Goal: Information Seeking & Learning: Learn about a topic

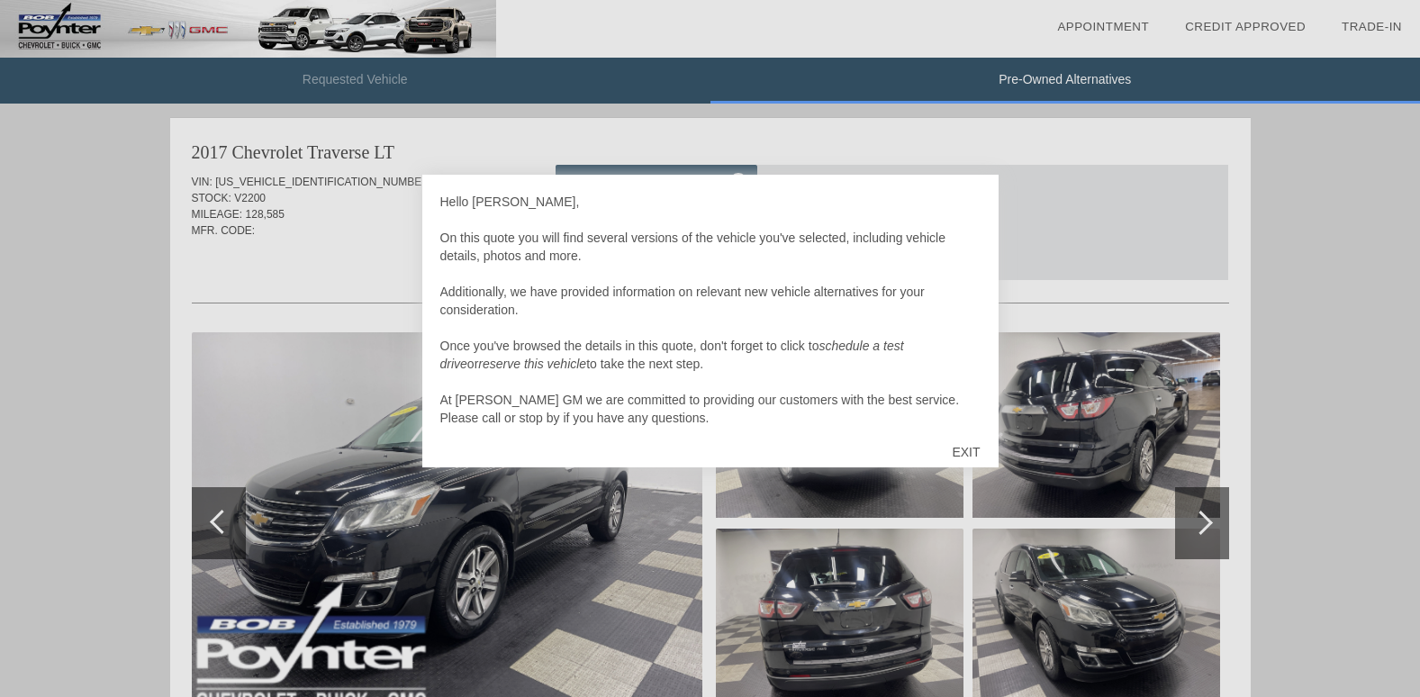
scroll to position [5, 0]
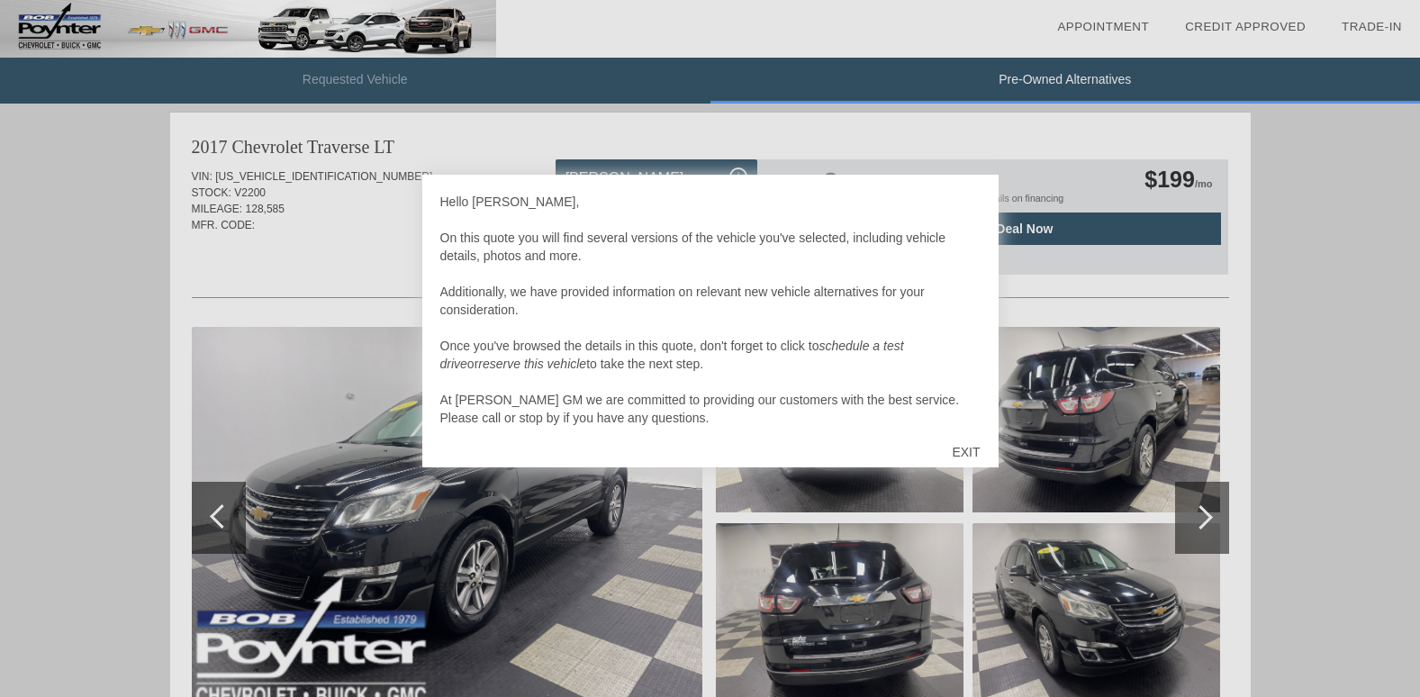
click at [530, 523] on div at bounding box center [710, 348] width 1420 height 697
click at [970, 446] on div "EXIT" at bounding box center [966, 452] width 64 height 54
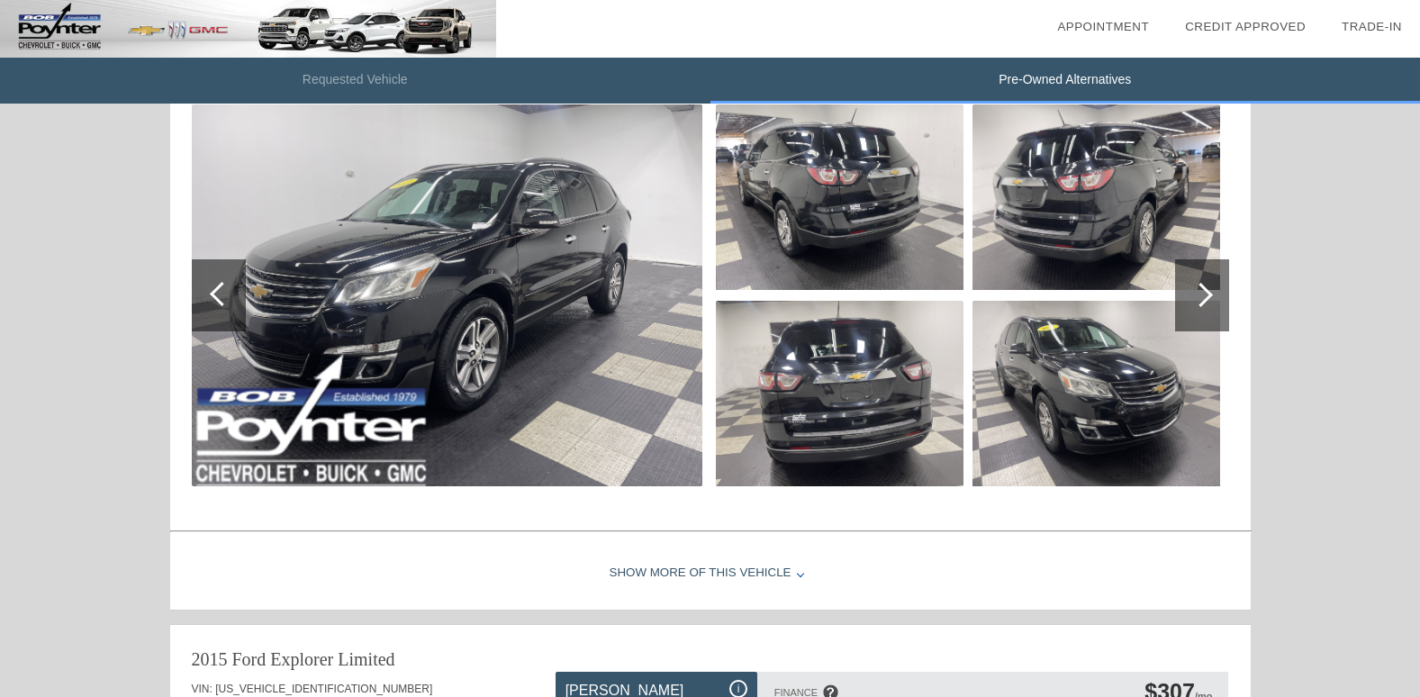
scroll to position [231, 0]
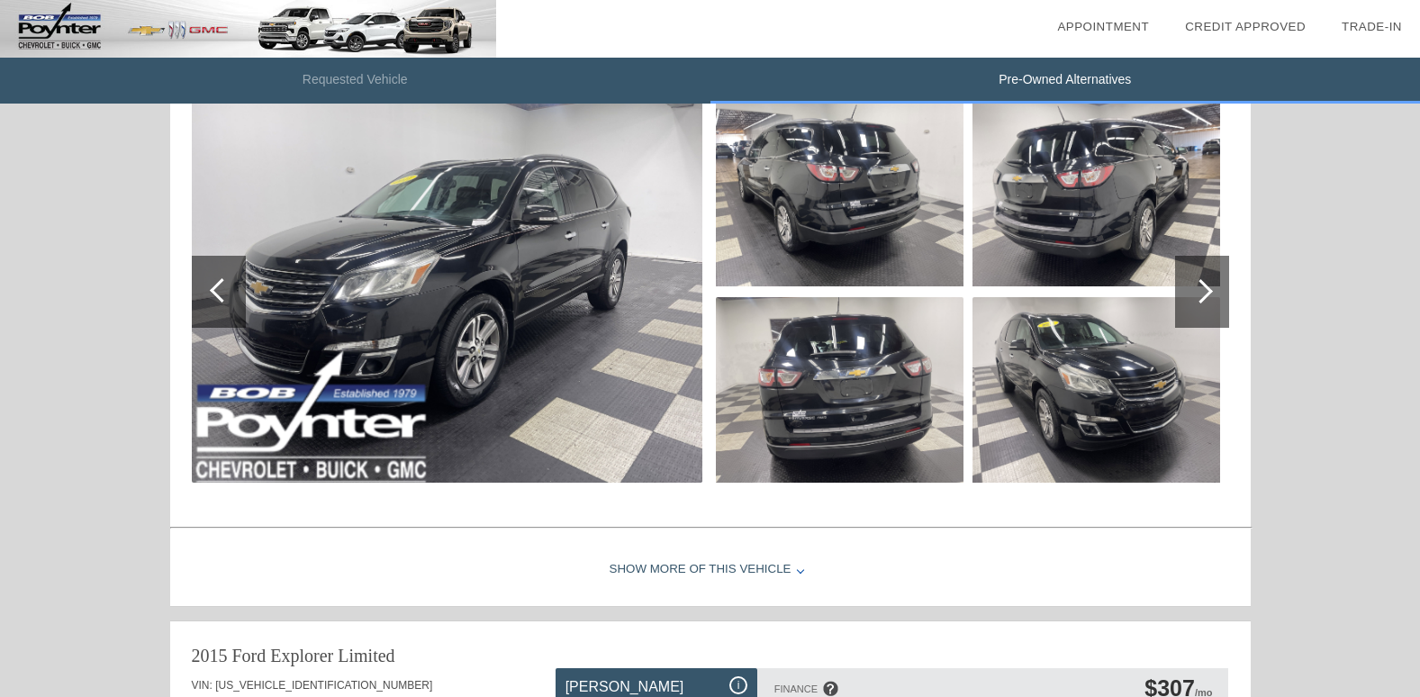
click at [1208, 287] on div at bounding box center [1201, 291] width 24 height 24
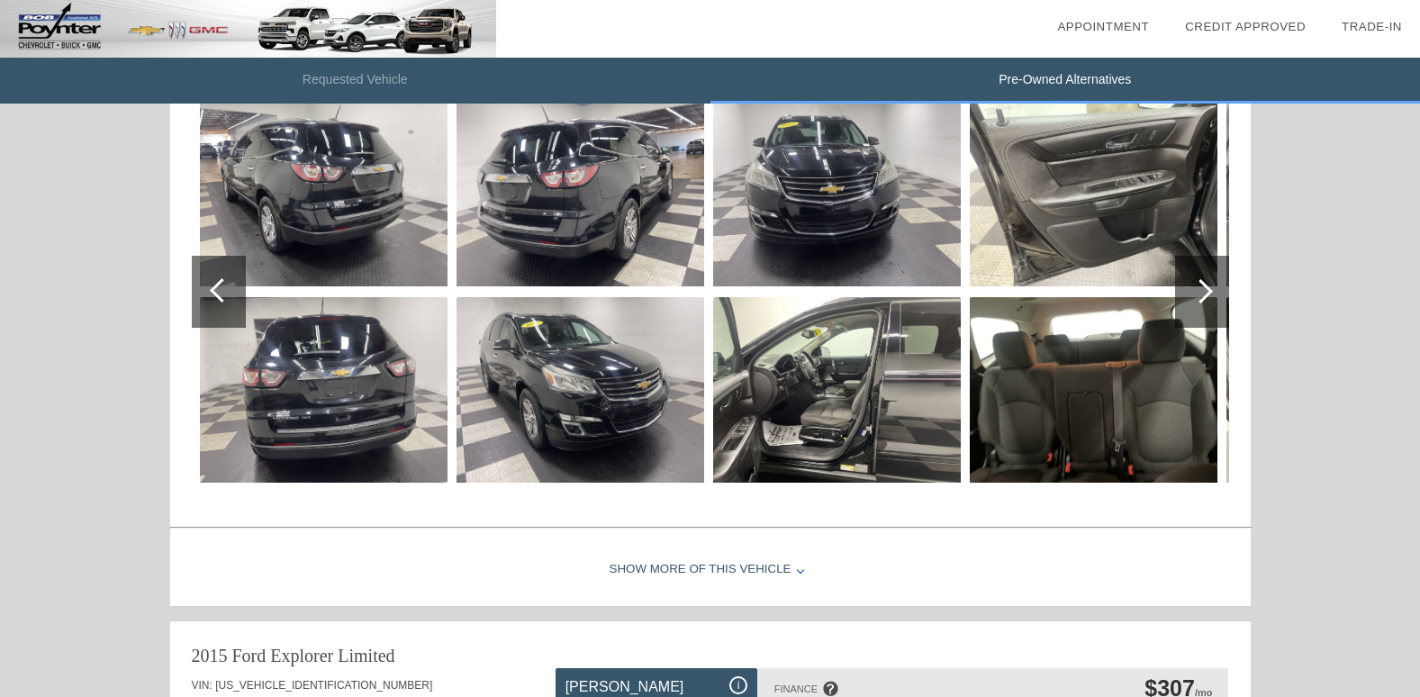
click at [1208, 287] on div at bounding box center [1201, 291] width 24 height 24
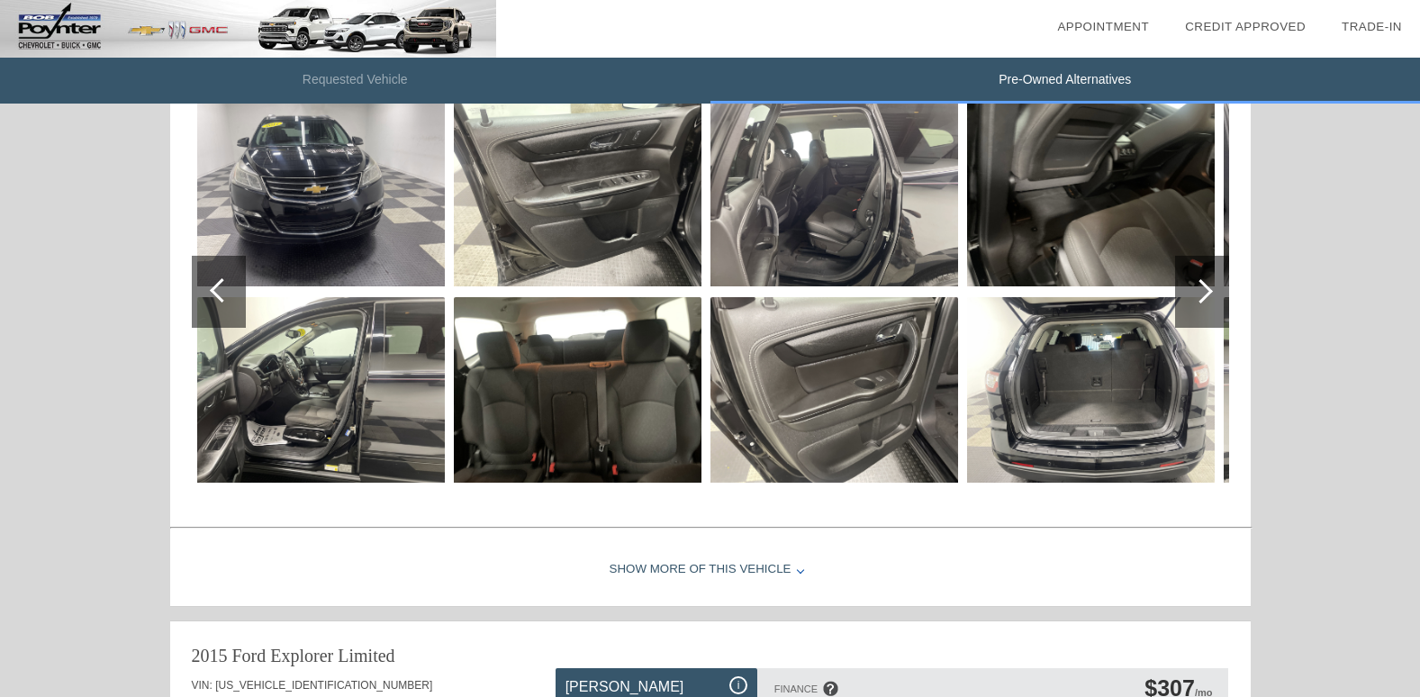
click at [593, 214] on img at bounding box center [578, 193] width 248 height 185
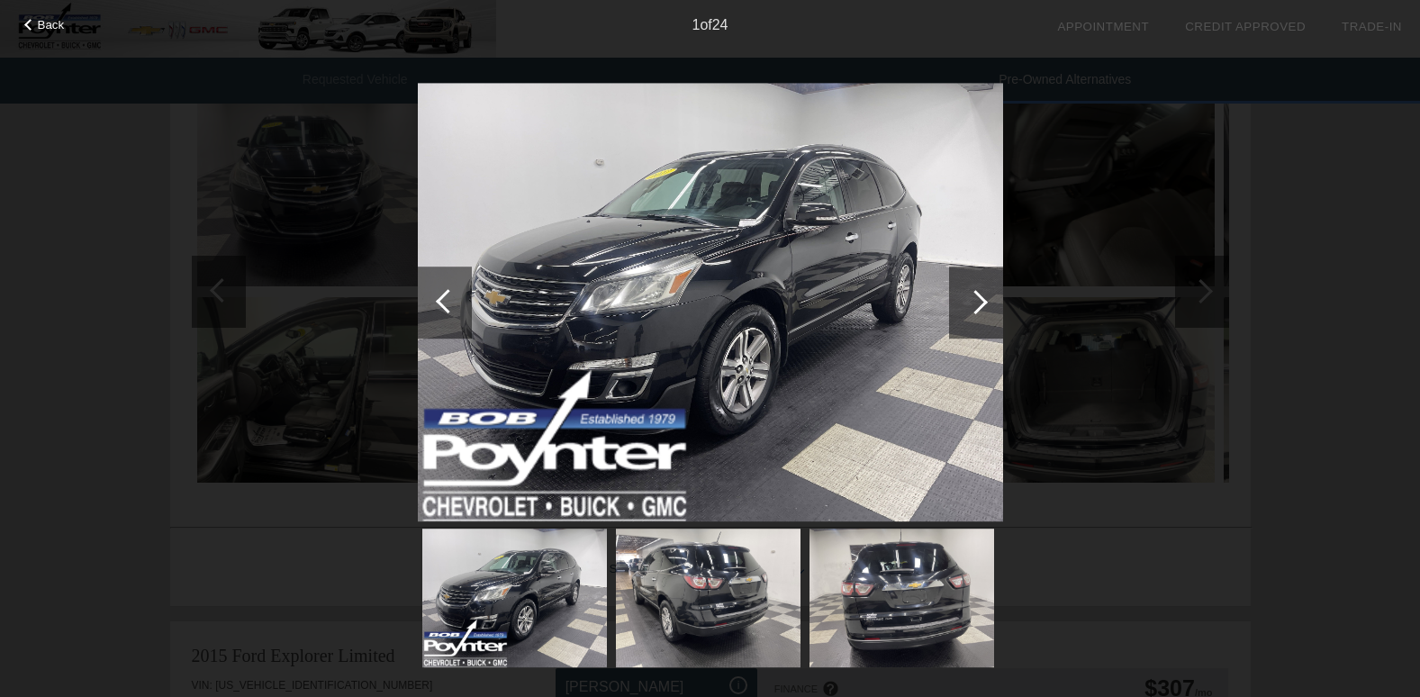
click at [982, 304] on div at bounding box center [975, 302] width 24 height 24
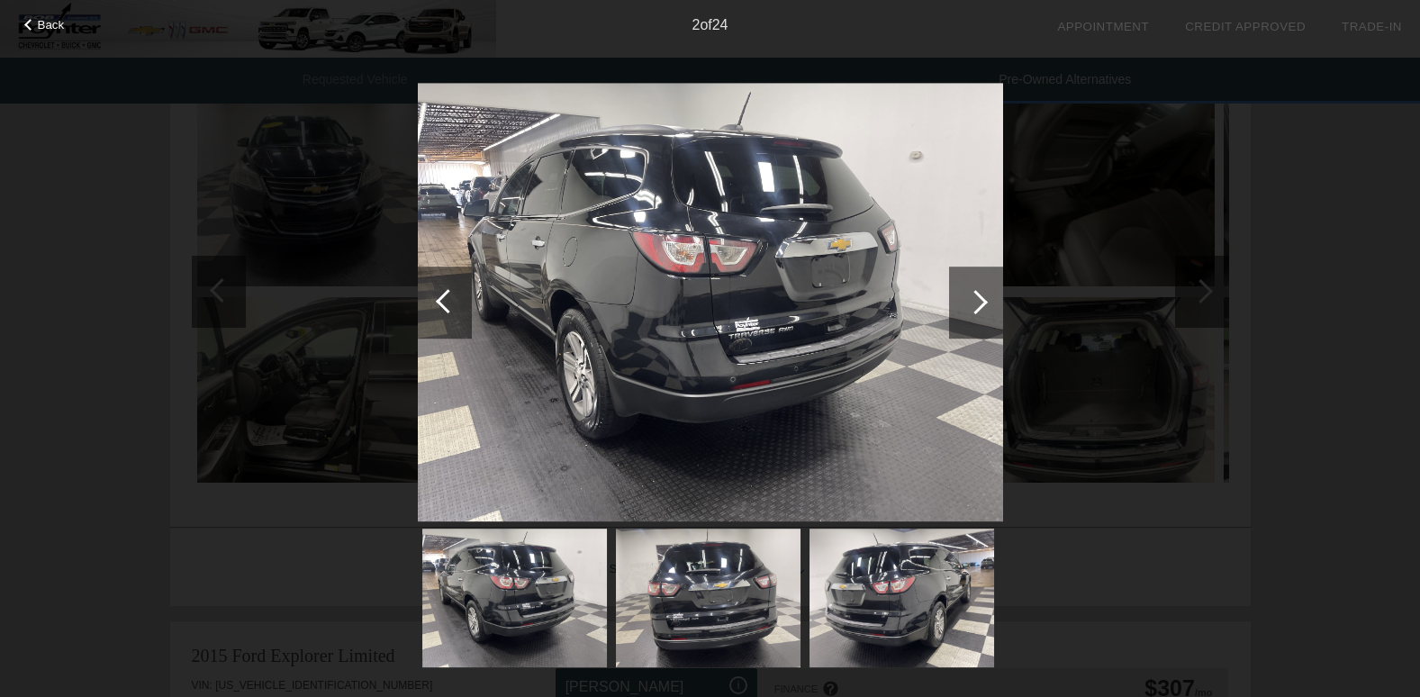
click at [982, 304] on div at bounding box center [975, 302] width 24 height 24
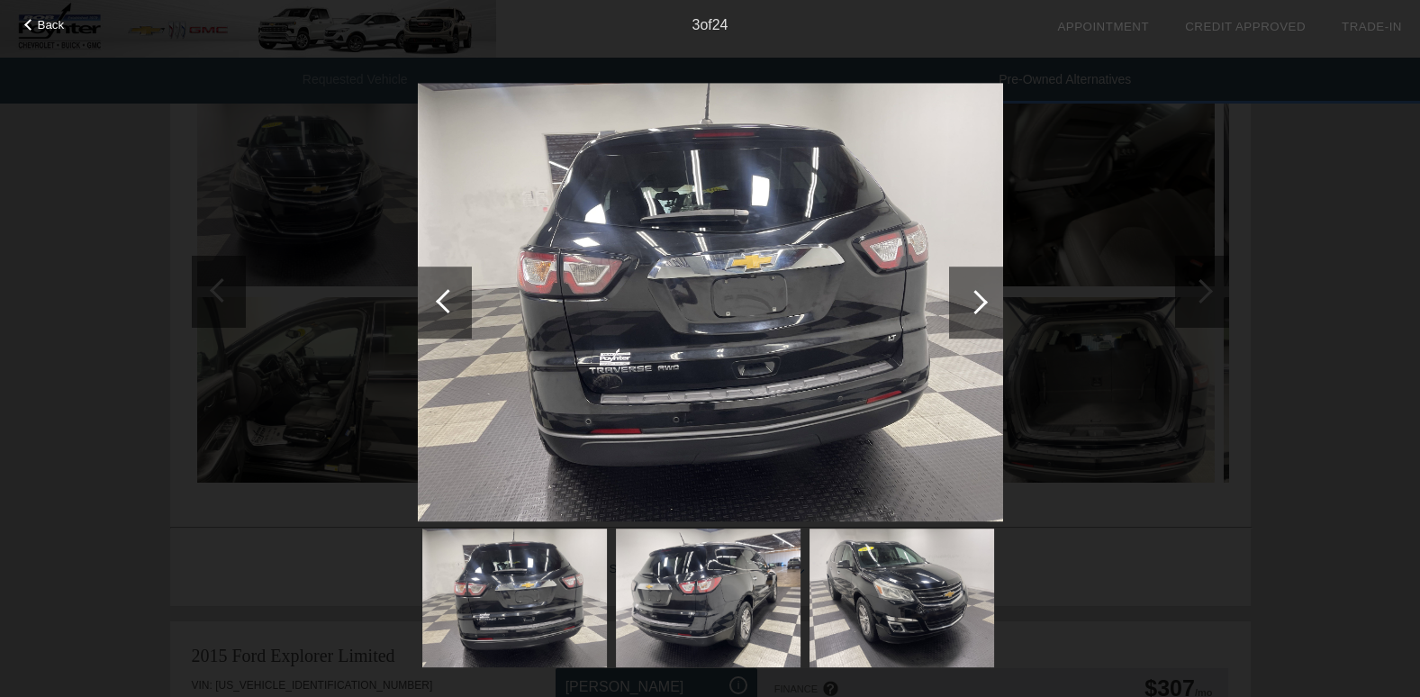
click at [982, 304] on div at bounding box center [975, 302] width 24 height 24
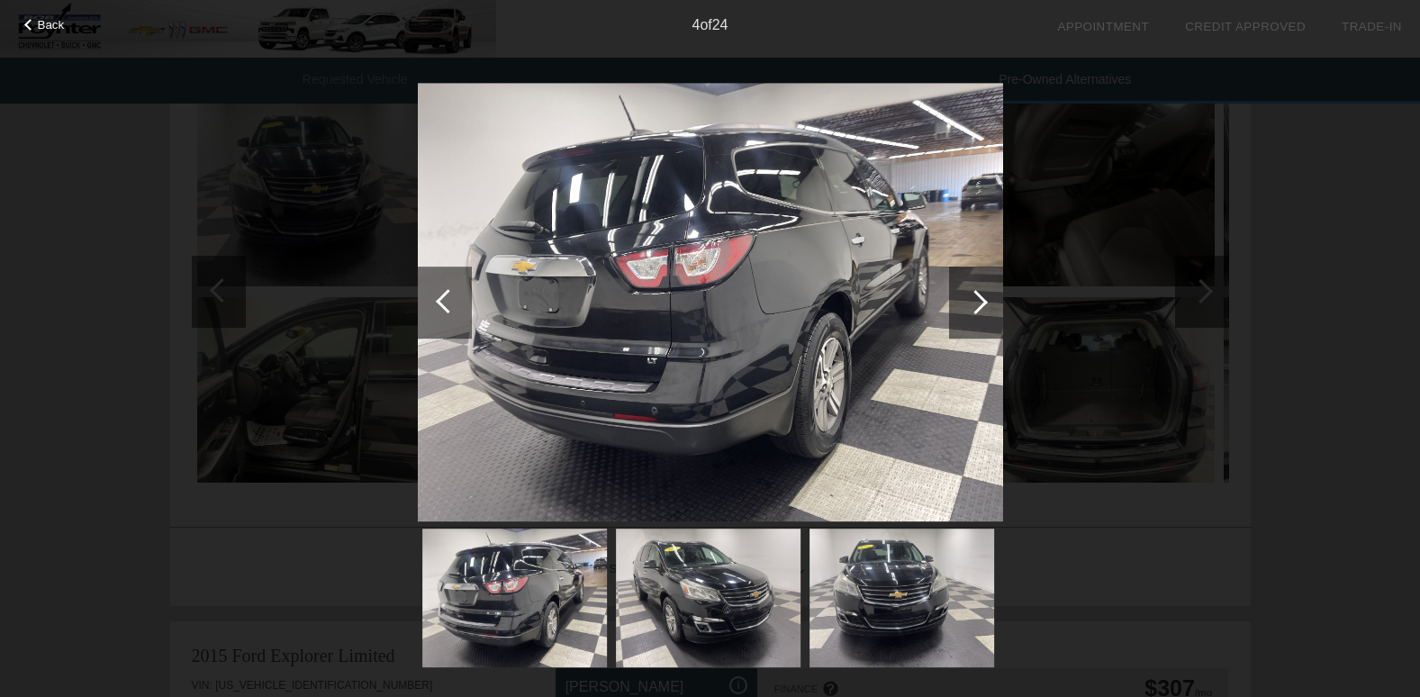
click at [982, 304] on div at bounding box center [975, 302] width 24 height 24
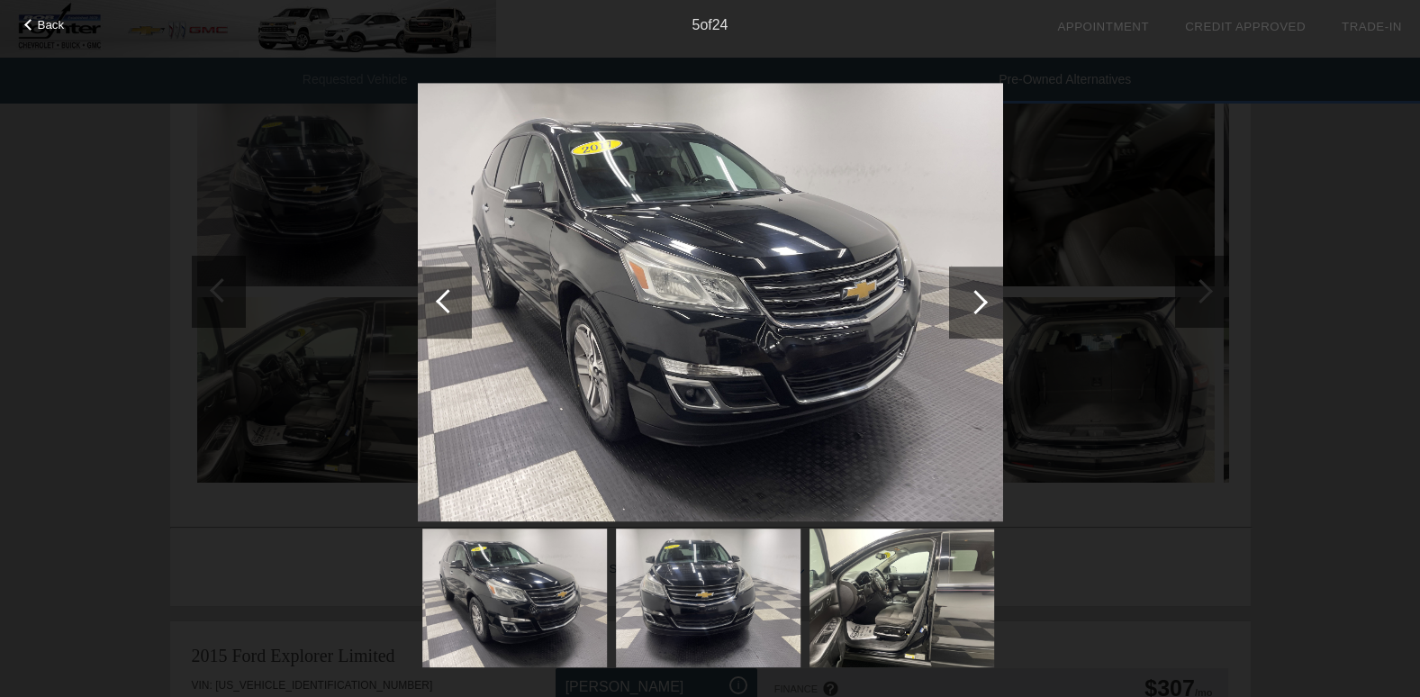
click at [982, 304] on div at bounding box center [975, 302] width 24 height 24
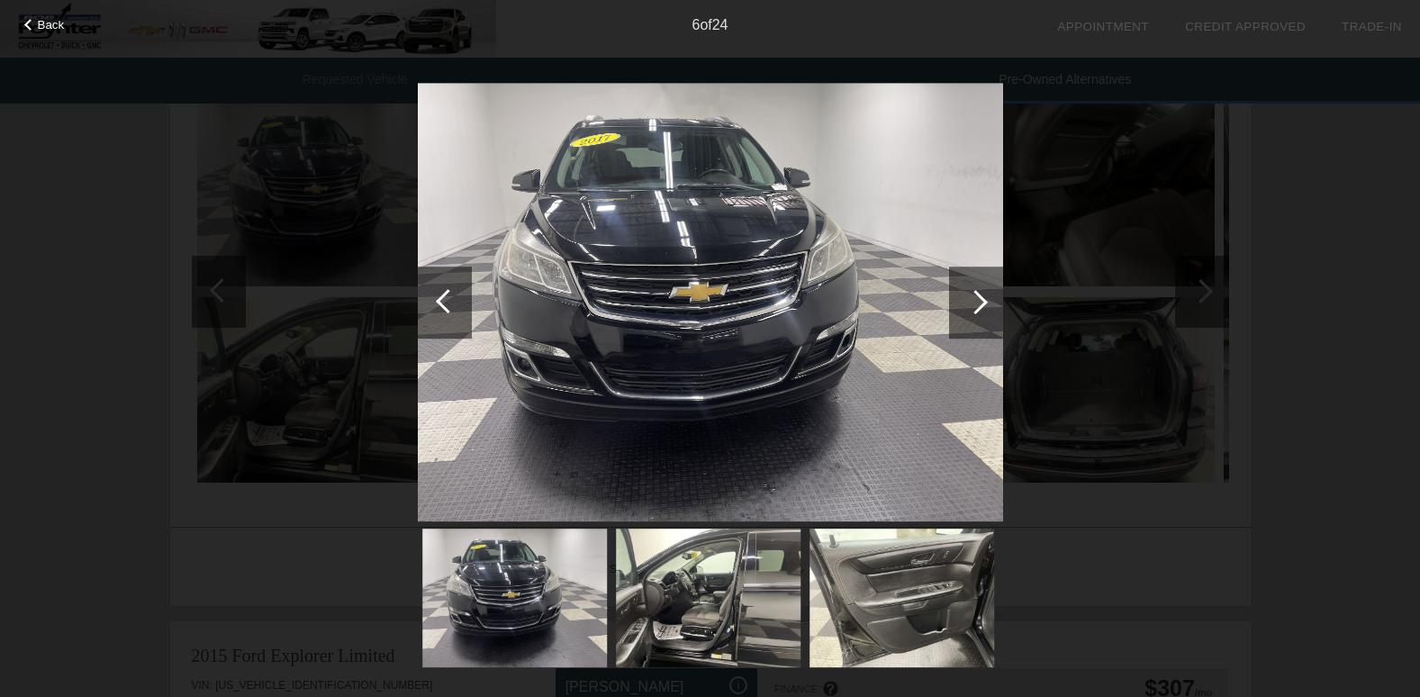
click at [982, 304] on div at bounding box center [975, 302] width 24 height 24
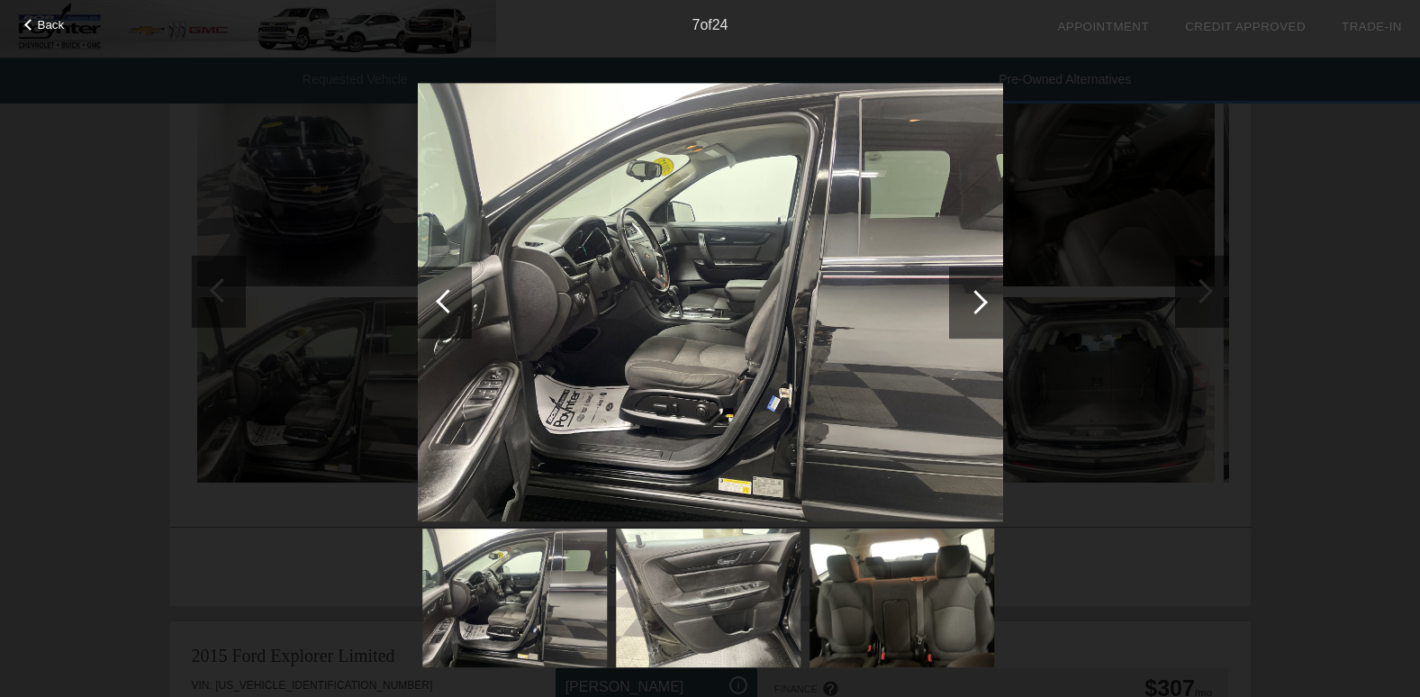
click at [982, 304] on div at bounding box center [975, 302] width 24 height 24
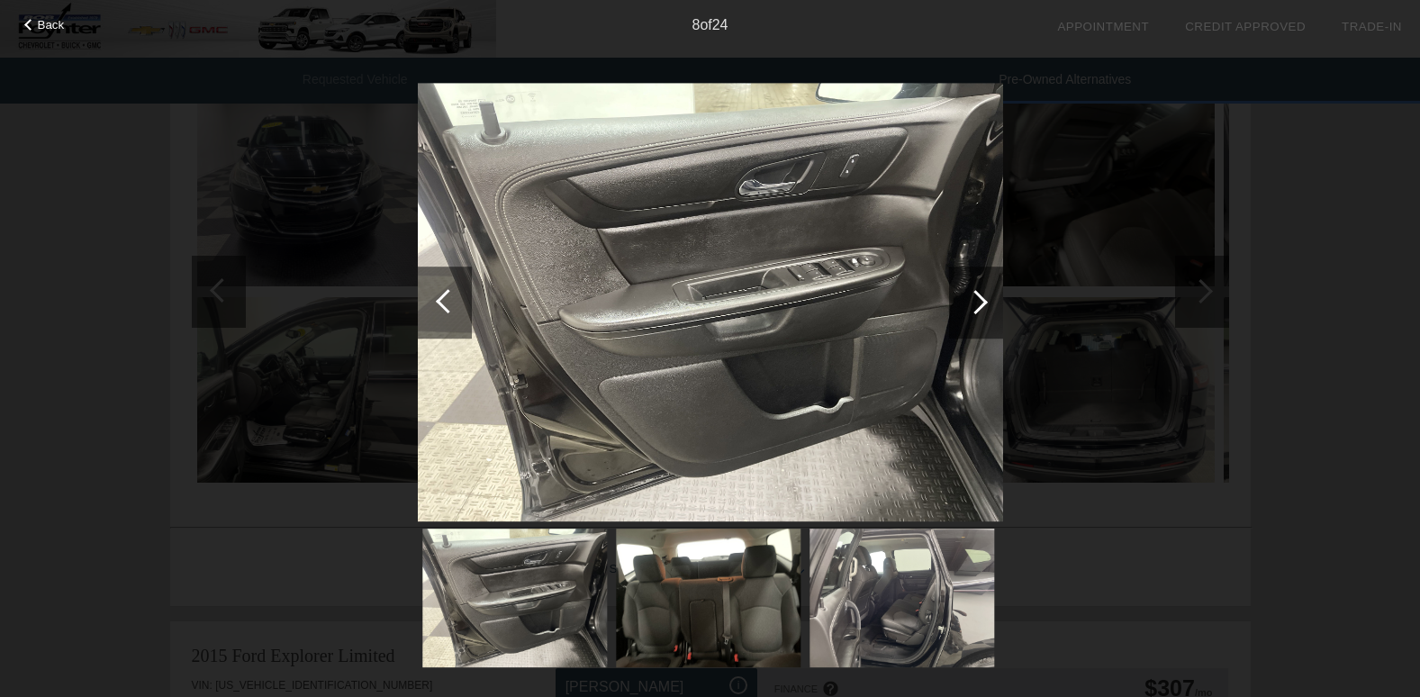
click at [982, 304] on div at bounding box center [975, 302] width 24 height 24
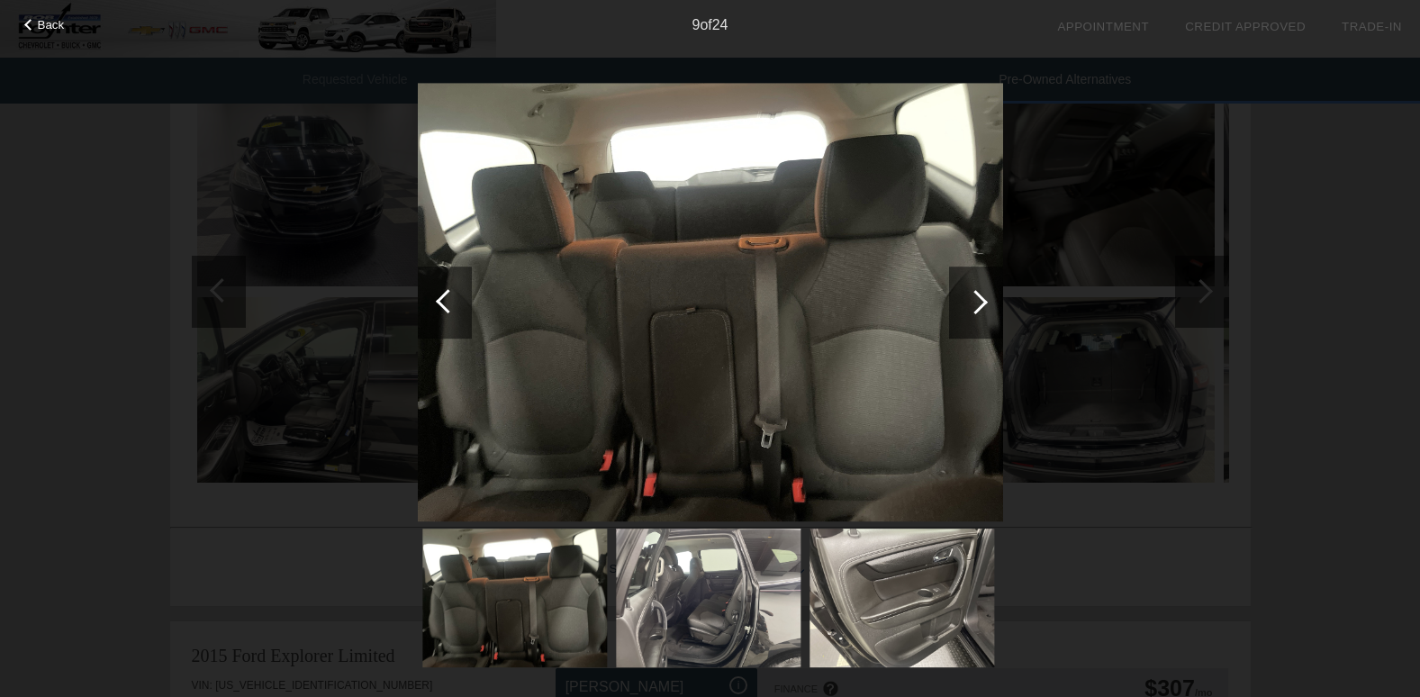
click at [982, 304] on div at bounding box center [975, 302] width 24 height 24
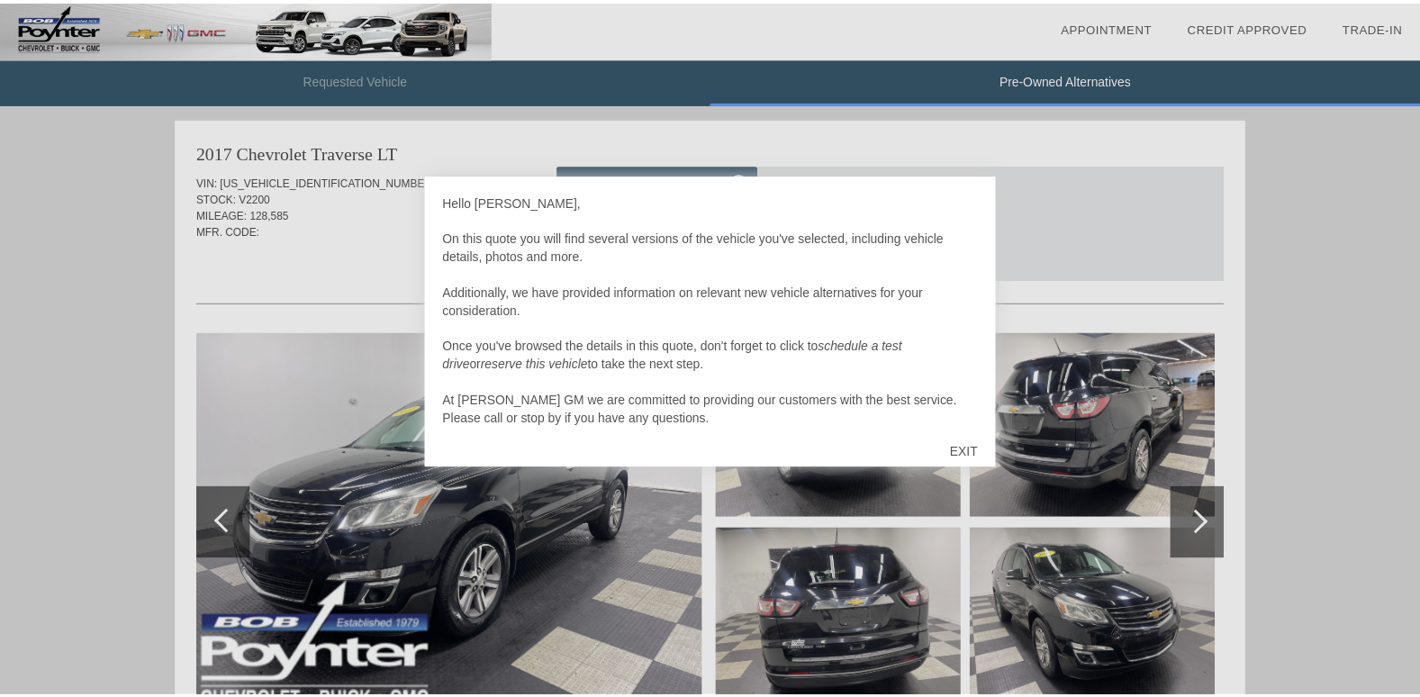
scroll to position [1476, 0]
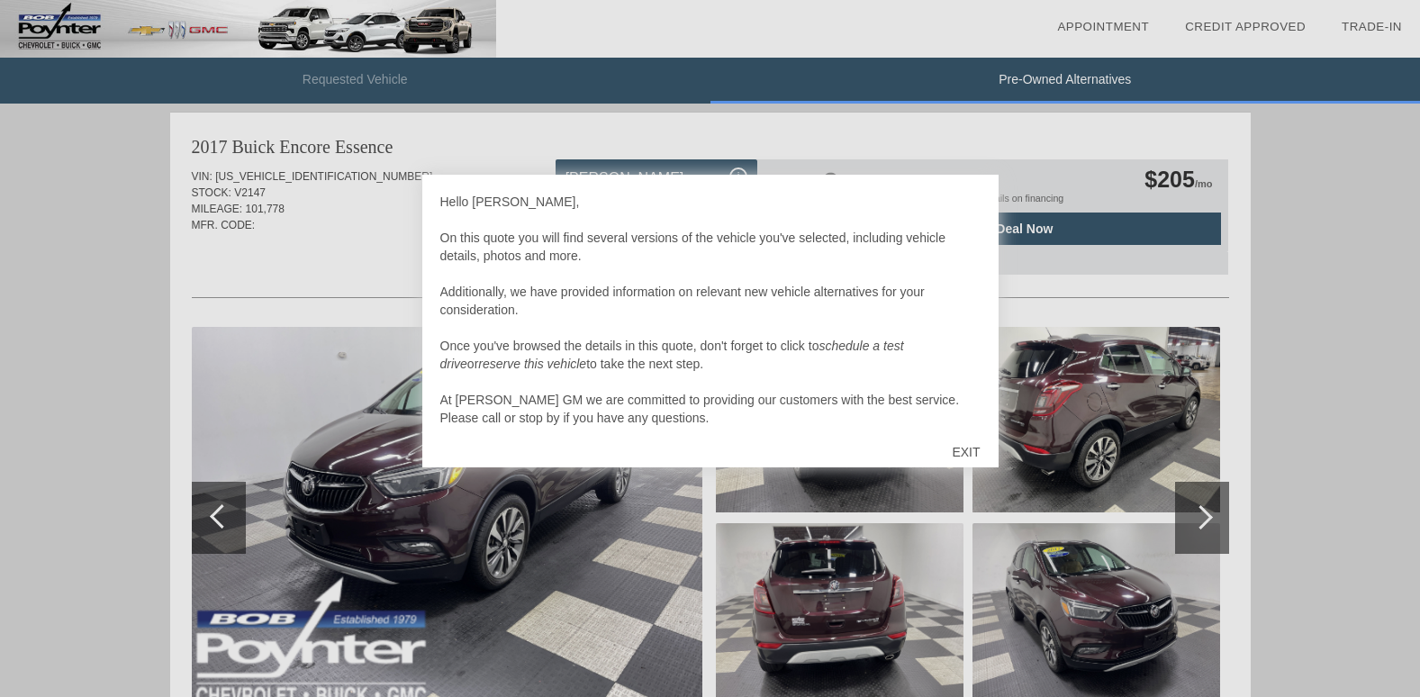
click at [955, 449] on div "EXIT" at bounding box center [966, 452] width 64 height 54
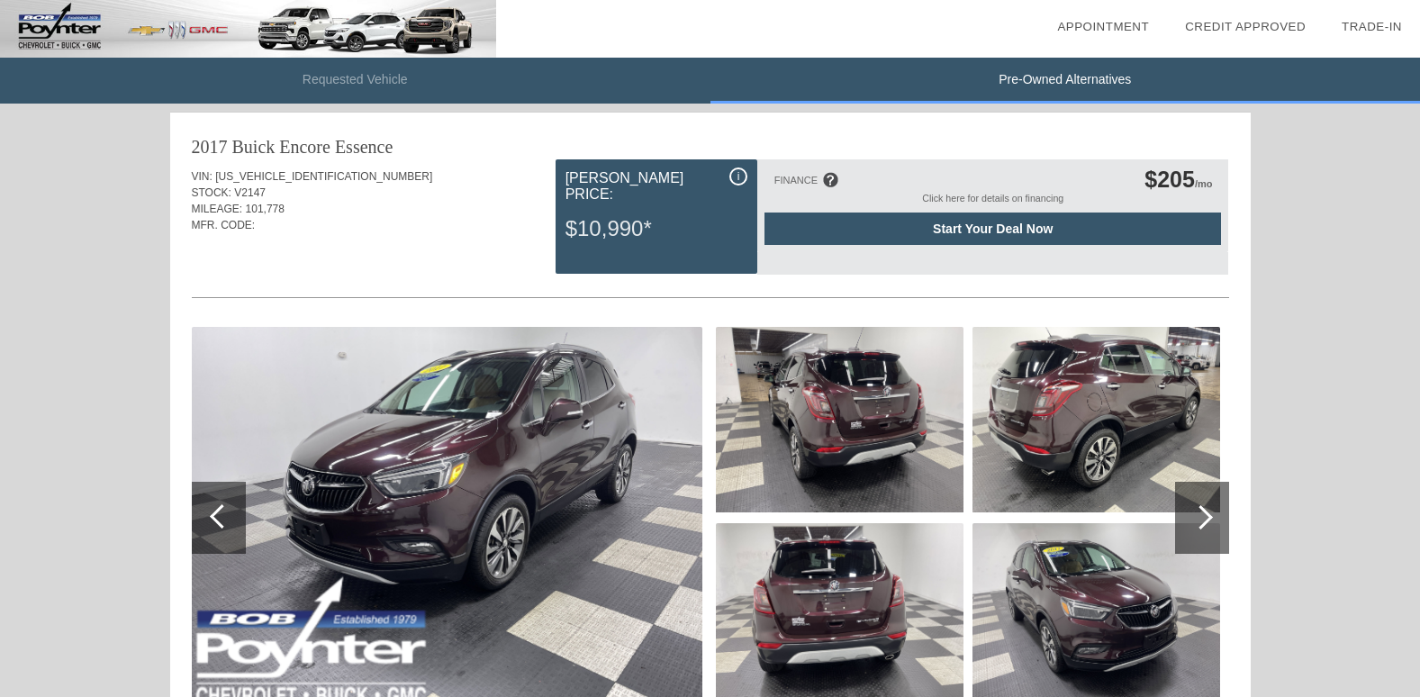
click at [492, 497] on img at bounding box center [447, 518] width 511 height 382
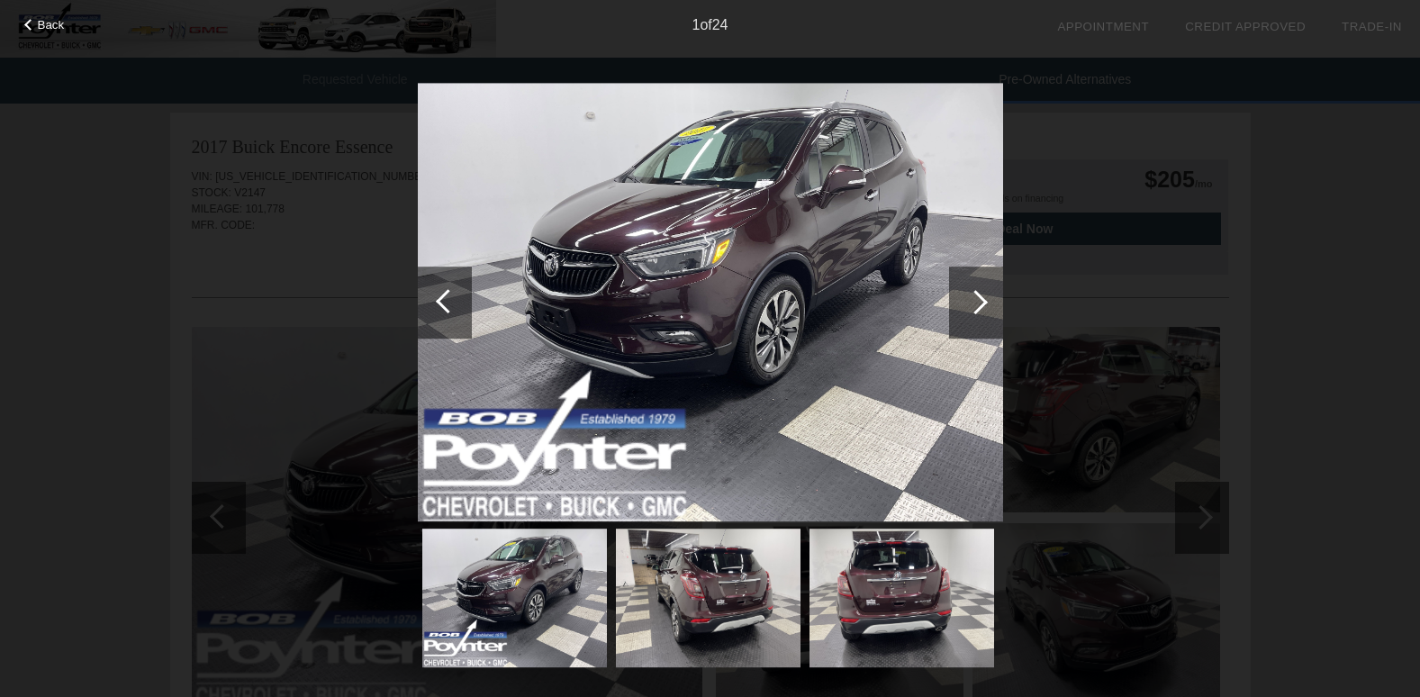
click at [983, 305] on div at bounding box center [975, 302] width 24 height 24
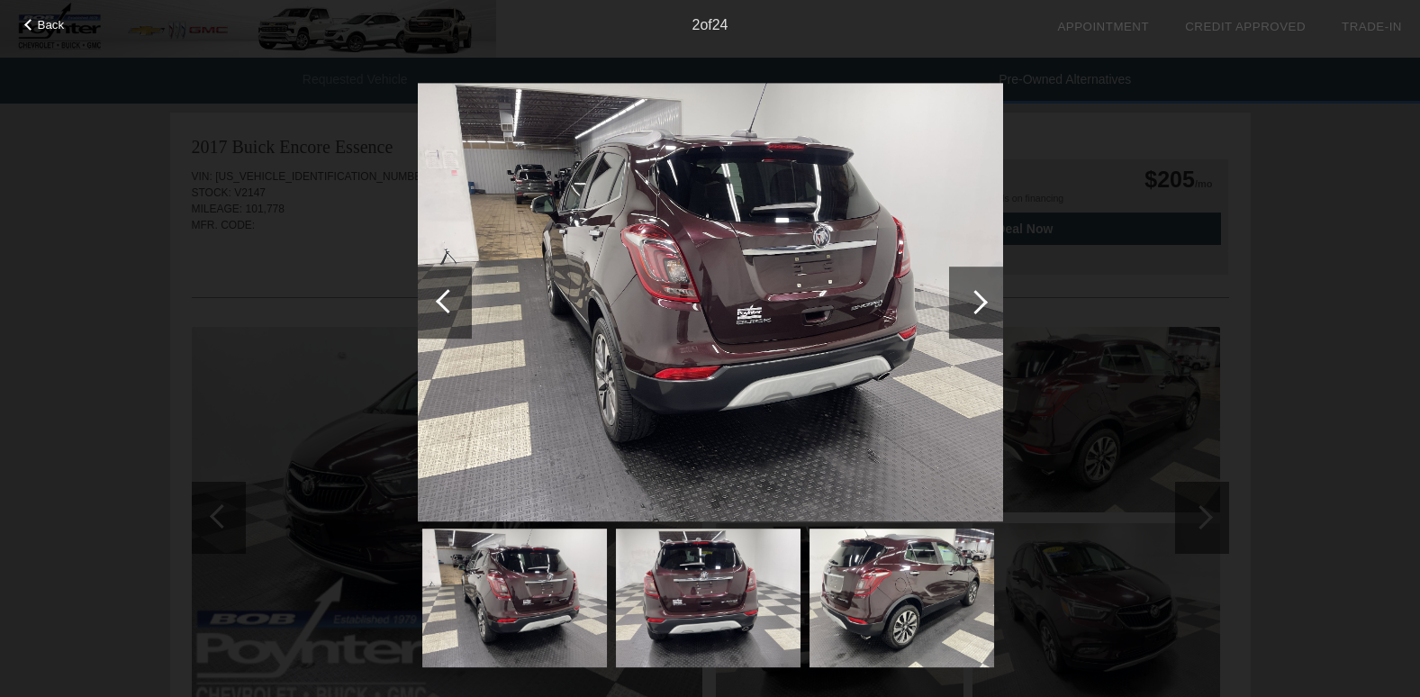
click at [983, 305] on div at bounding box center [975, 302] width 24 height 24
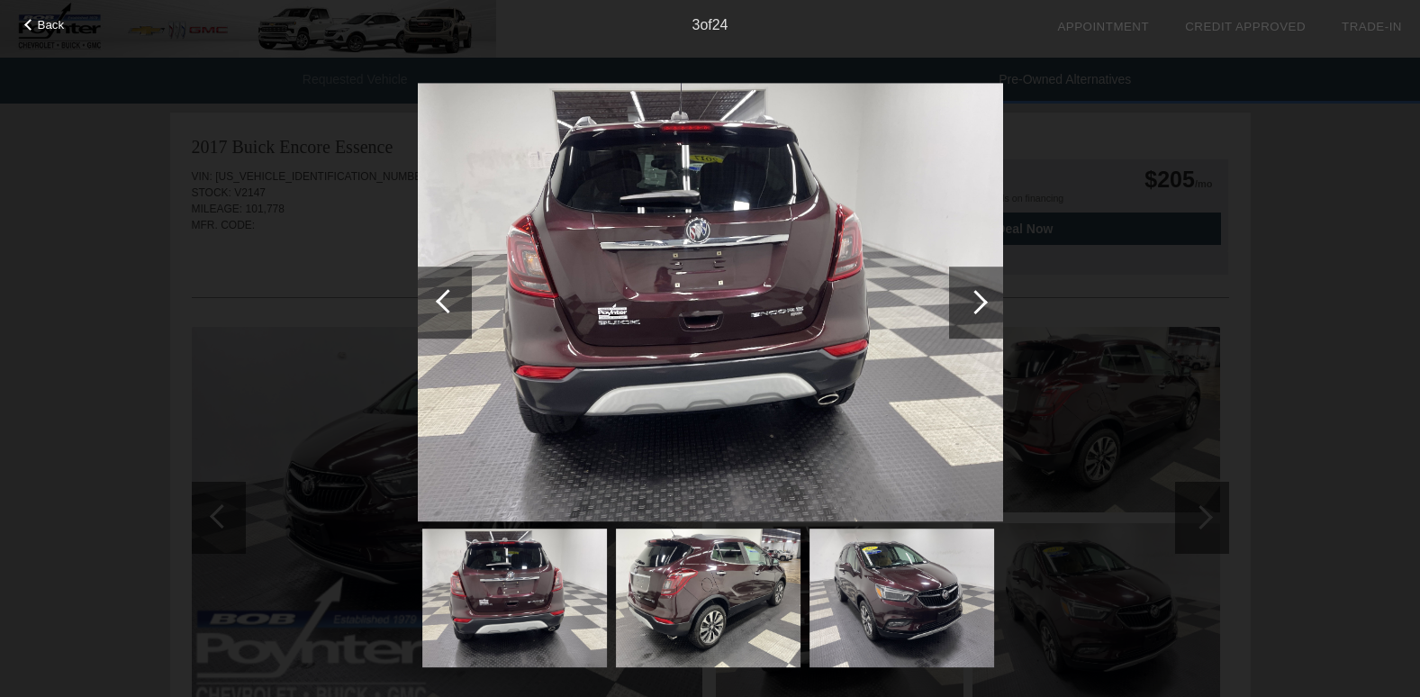
click at [983, 305] on div at bounding box center [975, 302] width 24 height 24
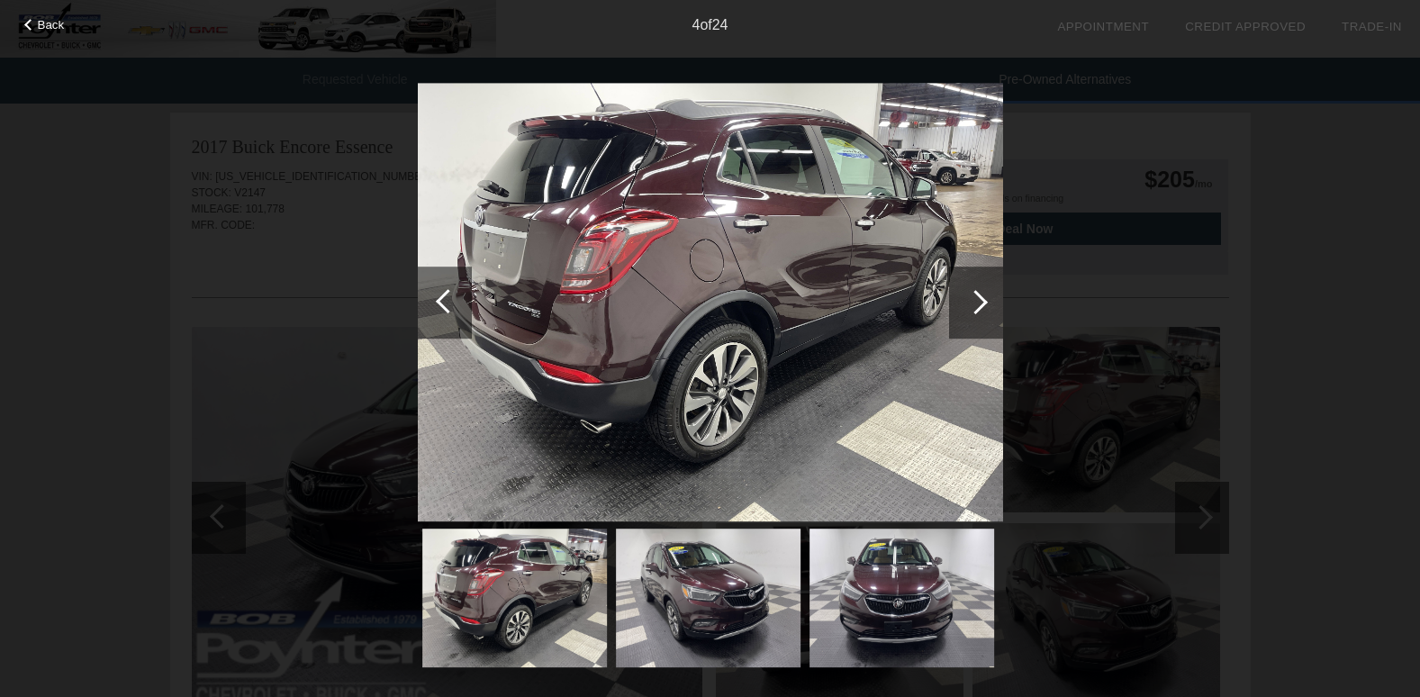
click at [983, 305] on div at bounding box center [975, 302] width 24 height 24
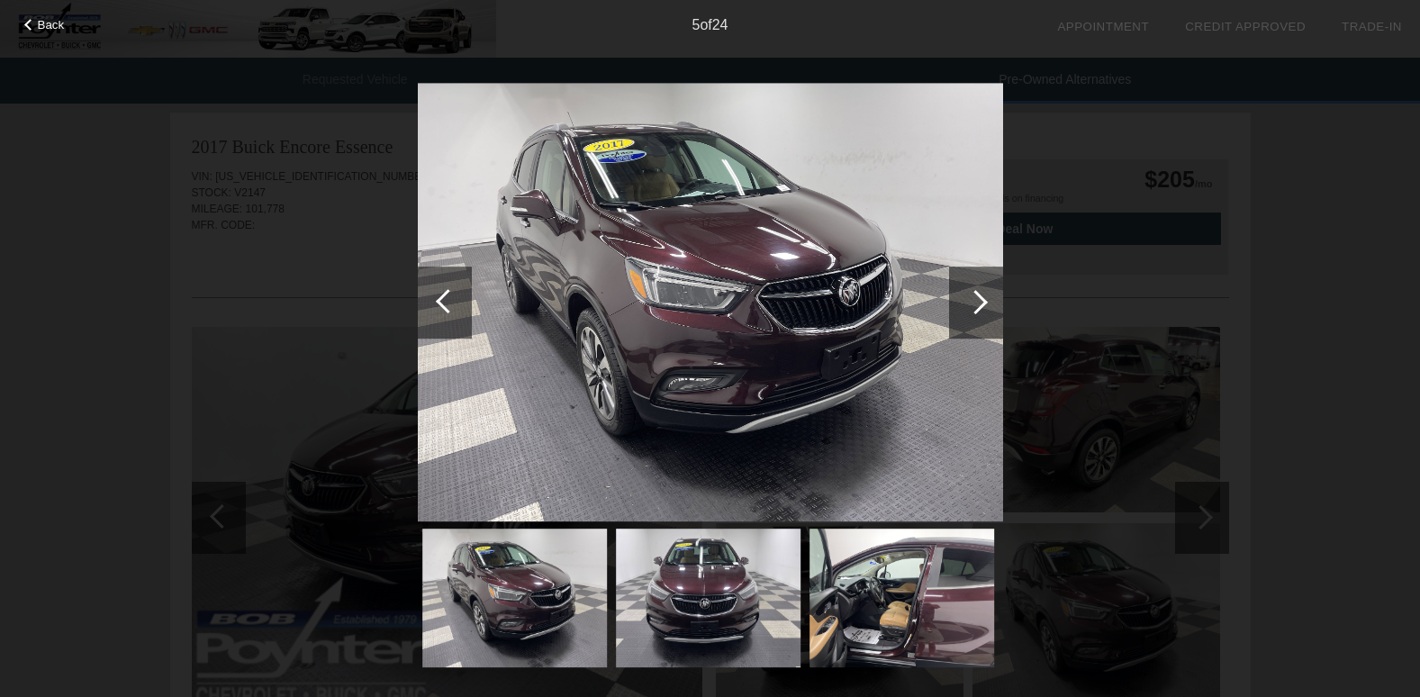
click at [983, 305] on div at bounding box center [975, 302] width 24 height 24
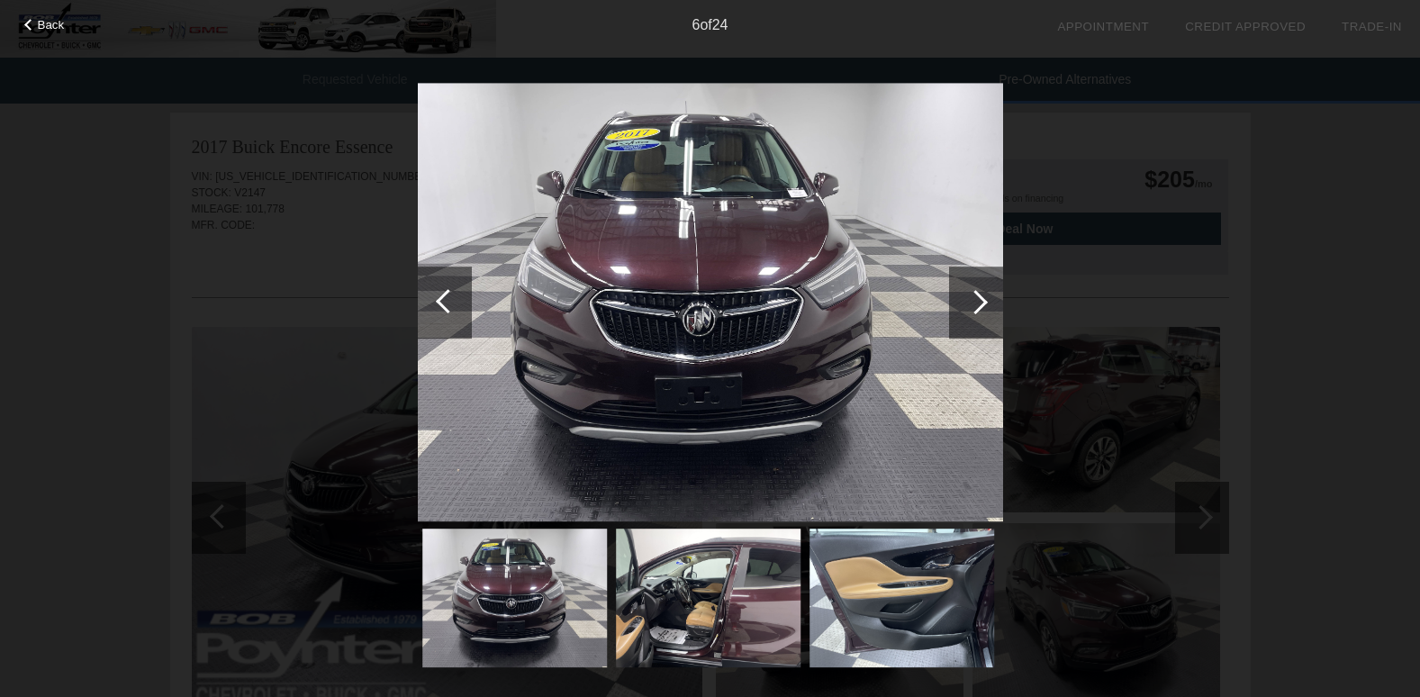
click at [983, 305] on div at bounding box center [975, 302] width 24 height 24
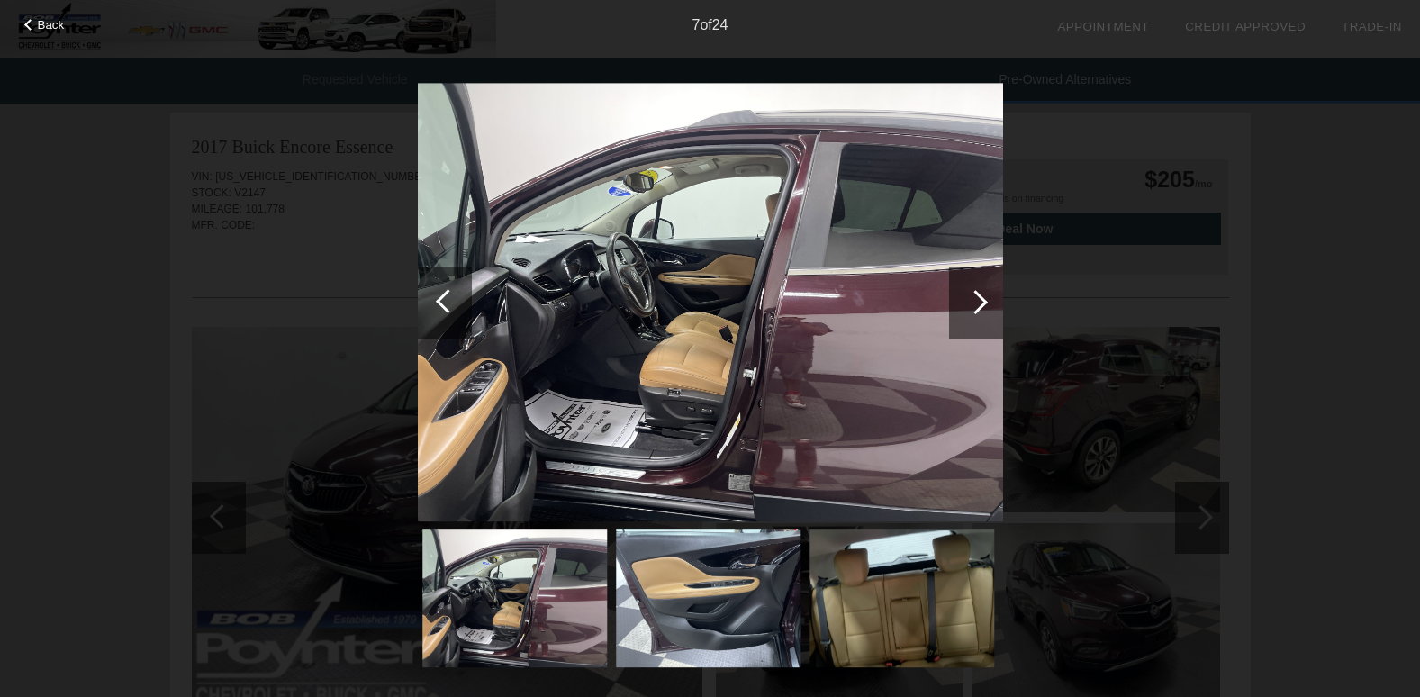
click at [983, 305] on div at bounding box center [975, 302] width 24 height 24
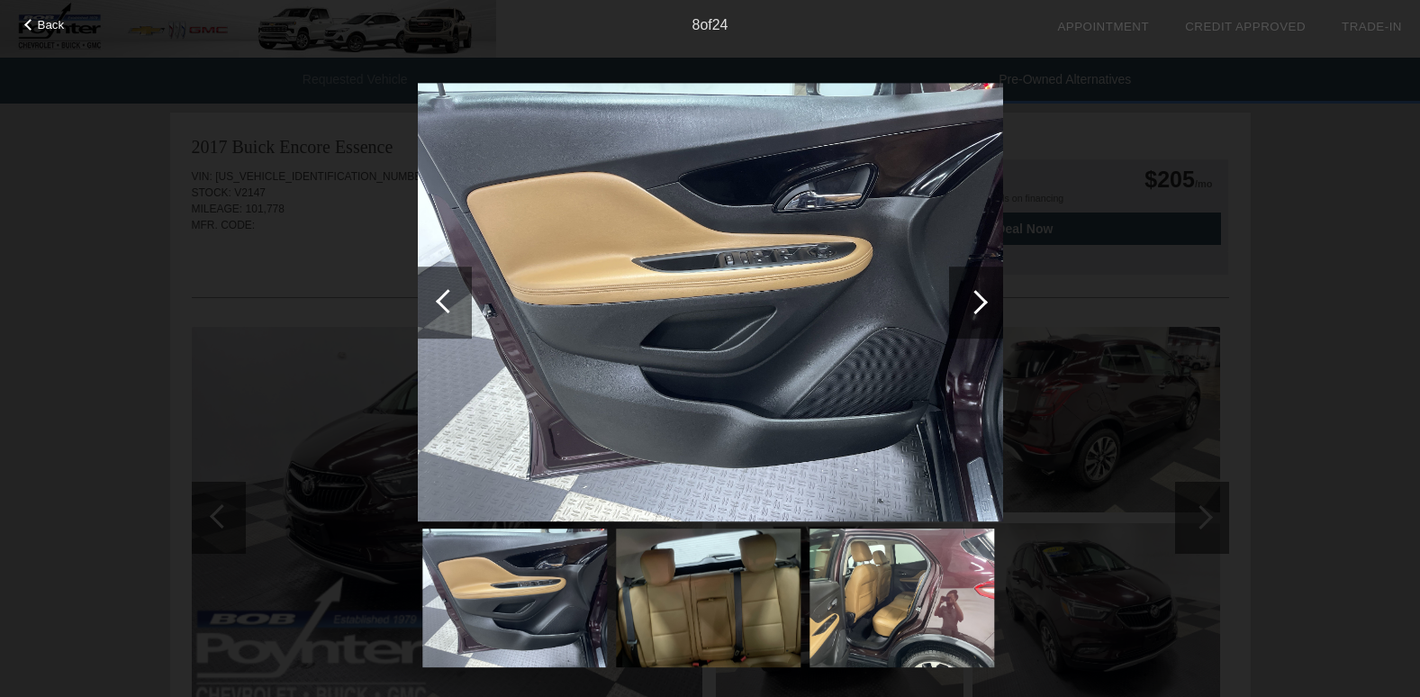
click at [983, 305] on div at bounding box center [975, 302] width 24 height 24
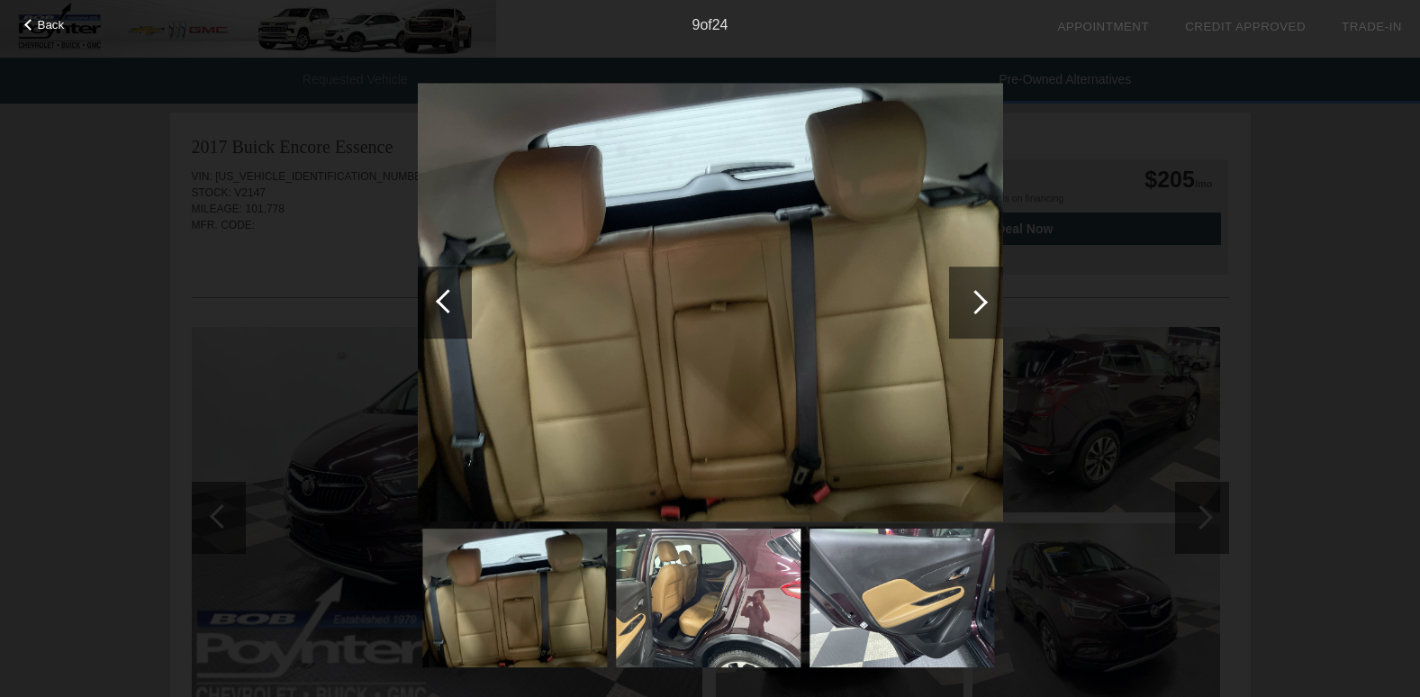
click at [983, 305] on div at bounding box center [975, 302] width 24 height 24
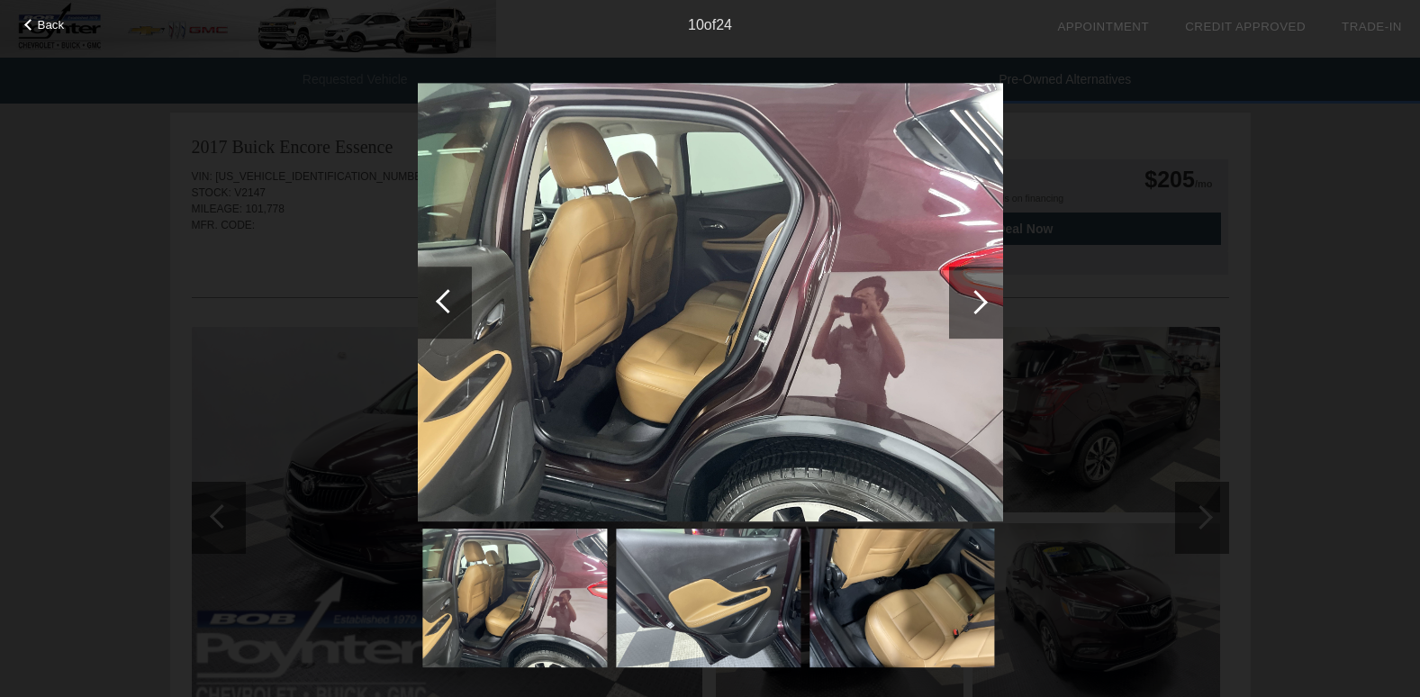
click at [983, 305] on div at bounding box center [975, 302] width 24 height 24
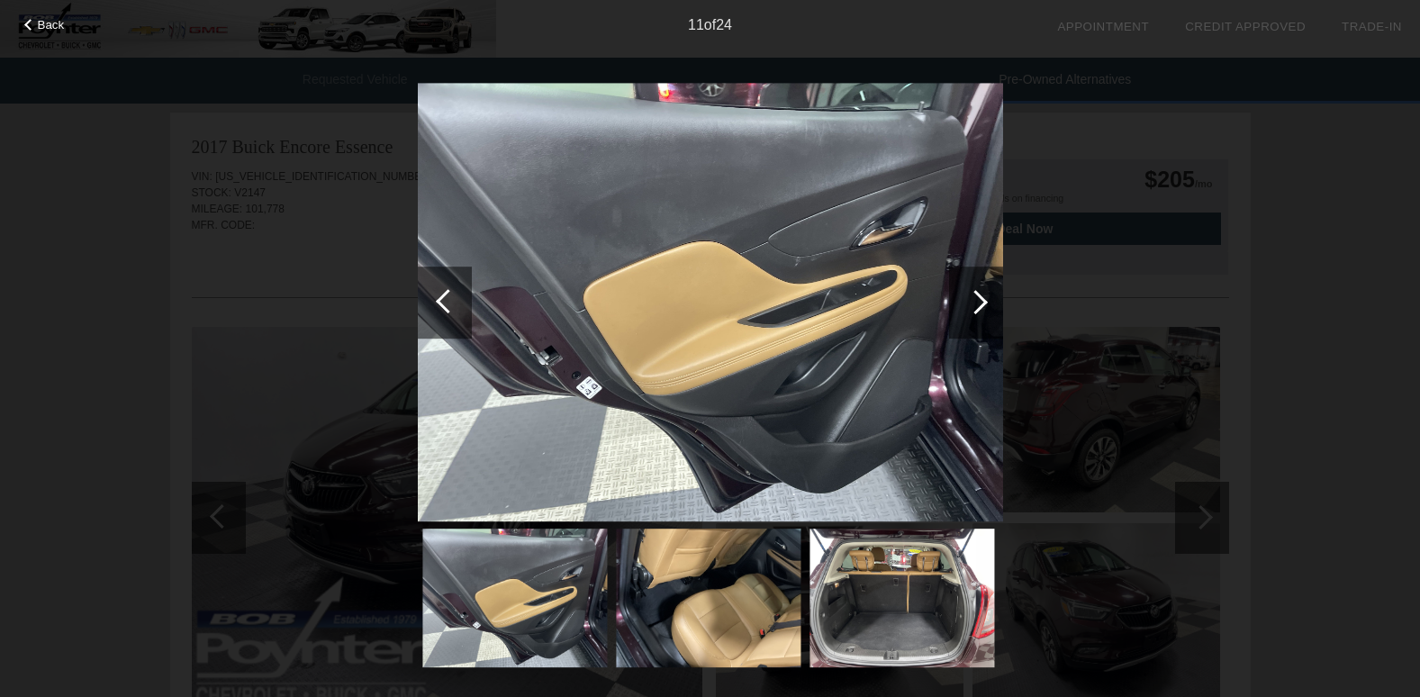
click at [983, 305] on div at bounding box center [975, 302] width 24 height 24
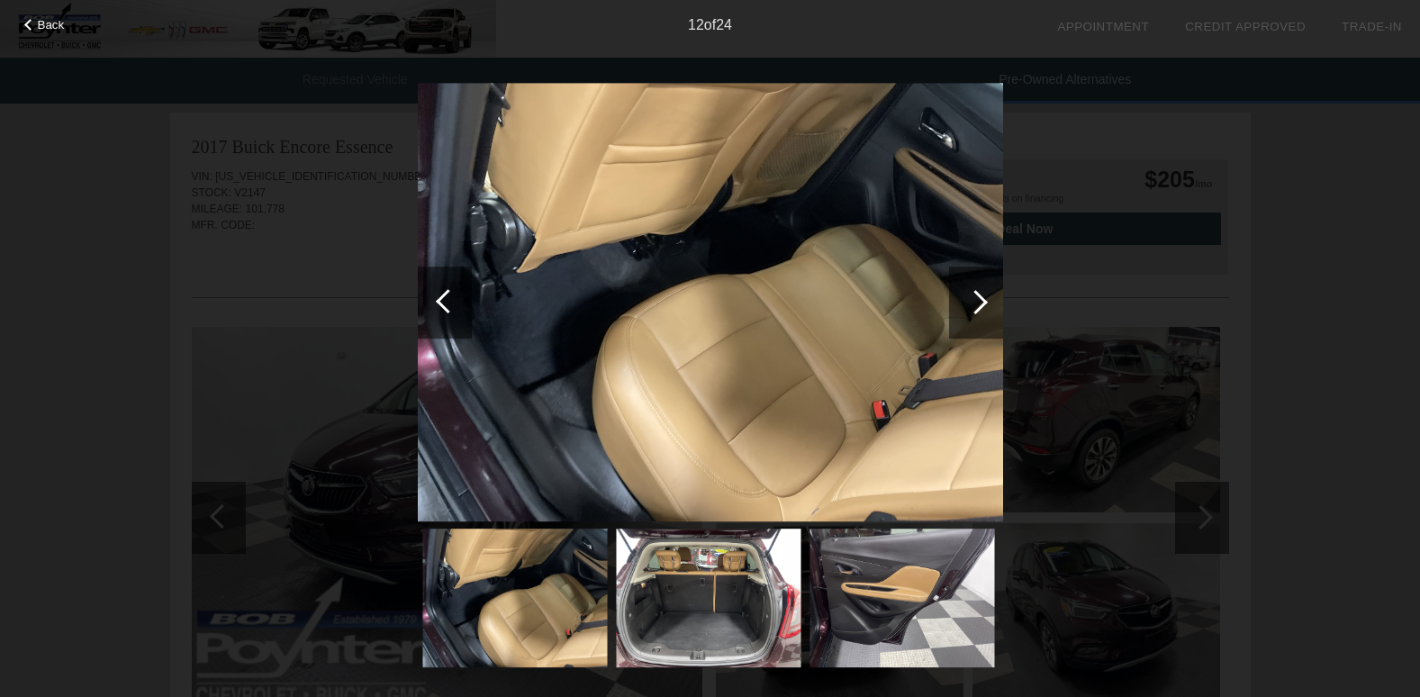
click at [983, 305] on div at bounding box center [975, 302] width 24 height 24
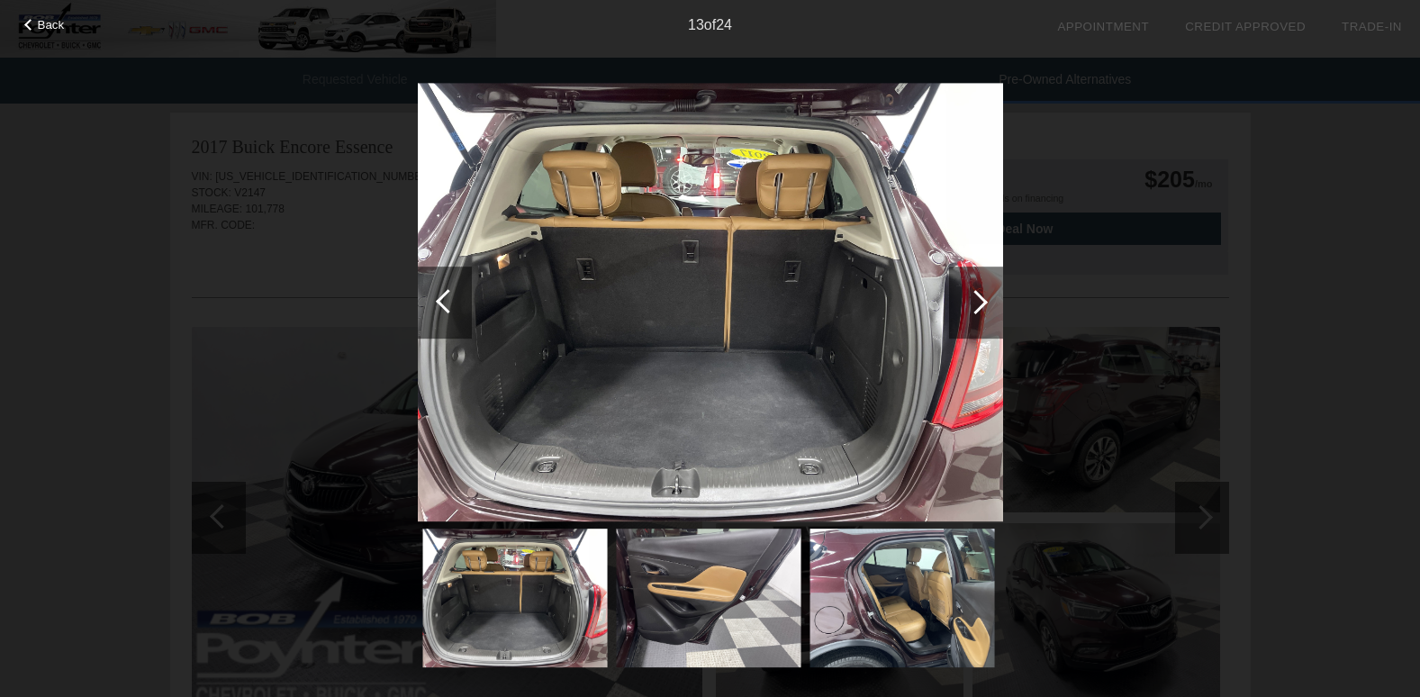
click at [983, 305] on div at bounding box center [975, 302] width 24 height 24
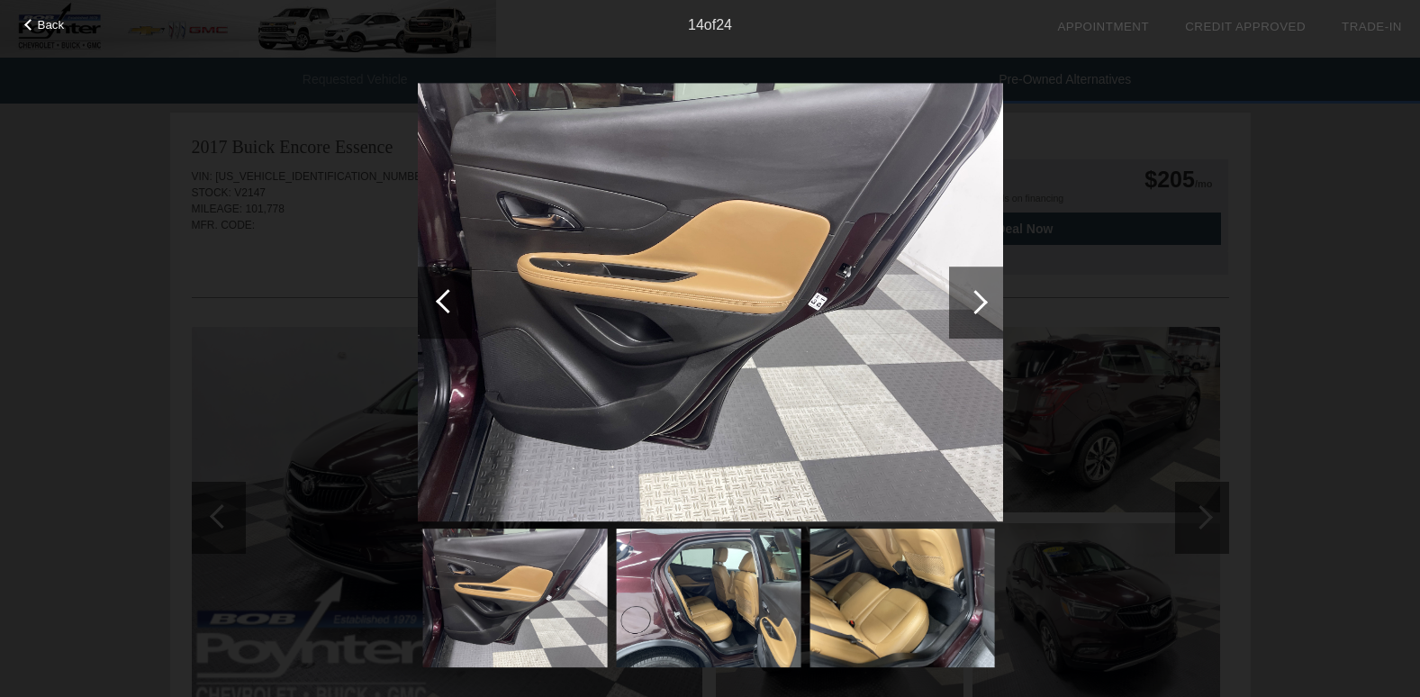
click at [983, 305] on div at bounding box center [975, 302] width 24 height 24
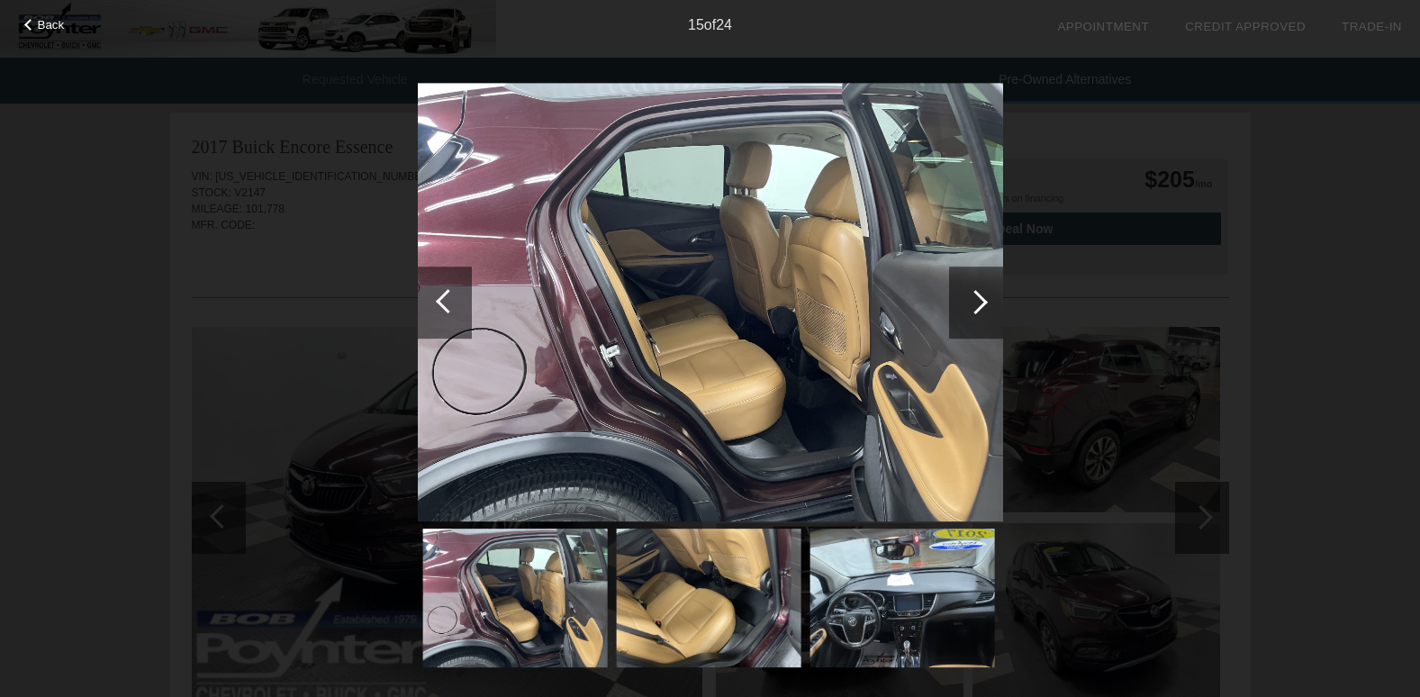
click at [983, 305] on div at bounding box center [975, 302] width 24 height 24
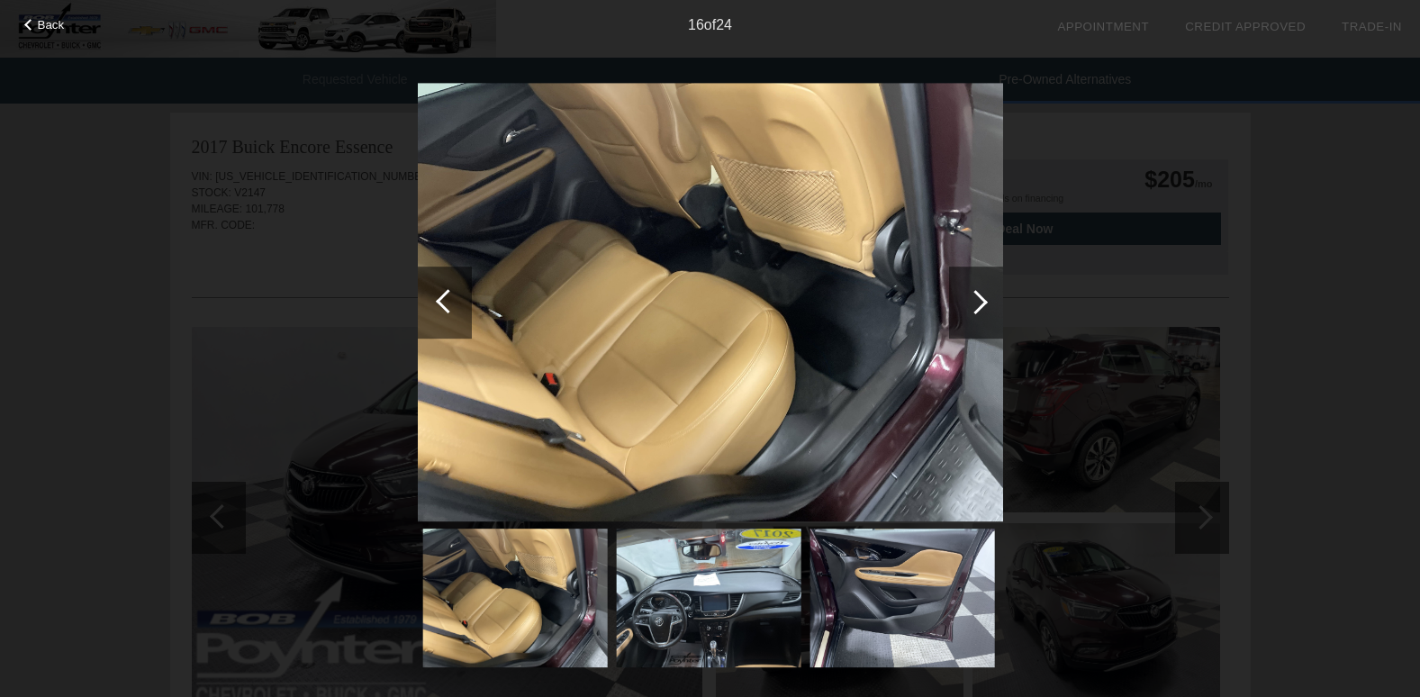
click at [983, 305] on div at bounding box center [975, 302] width 24 height 24
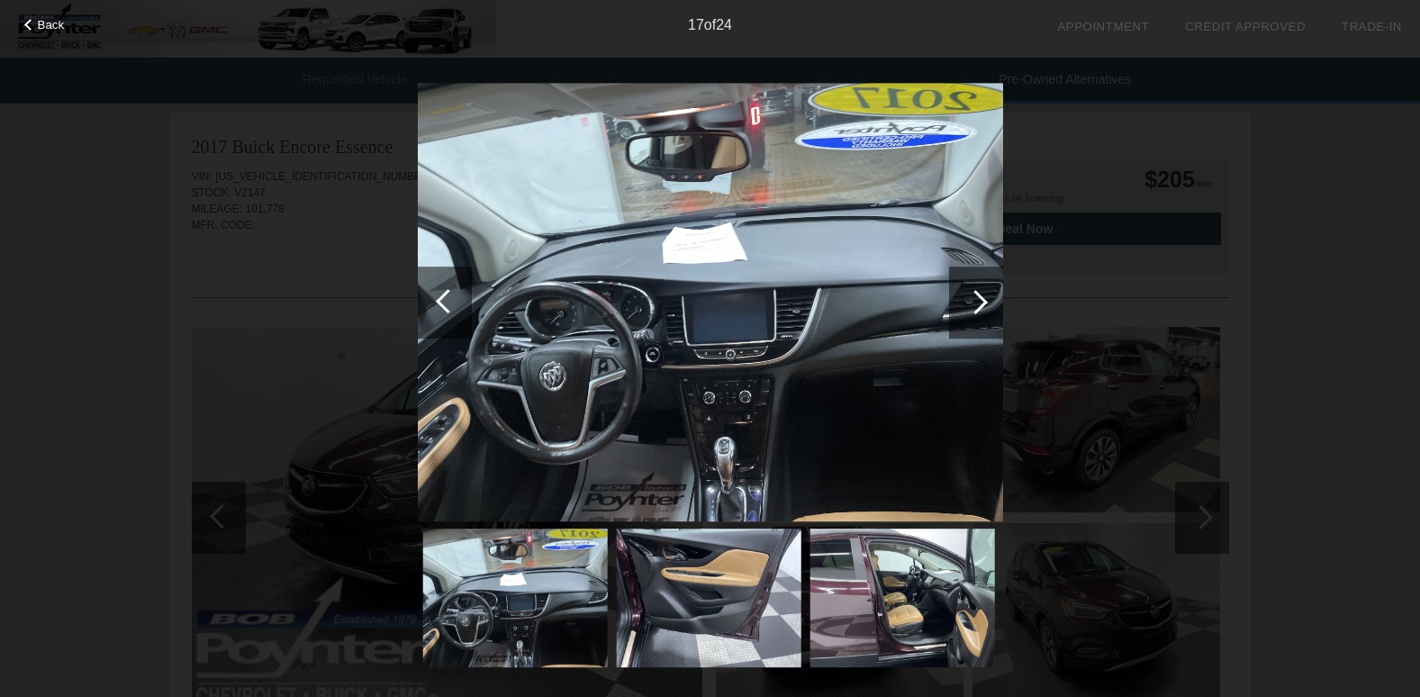
click at [983, 305] on div at bounding box center [975, 302] width 24 height 24
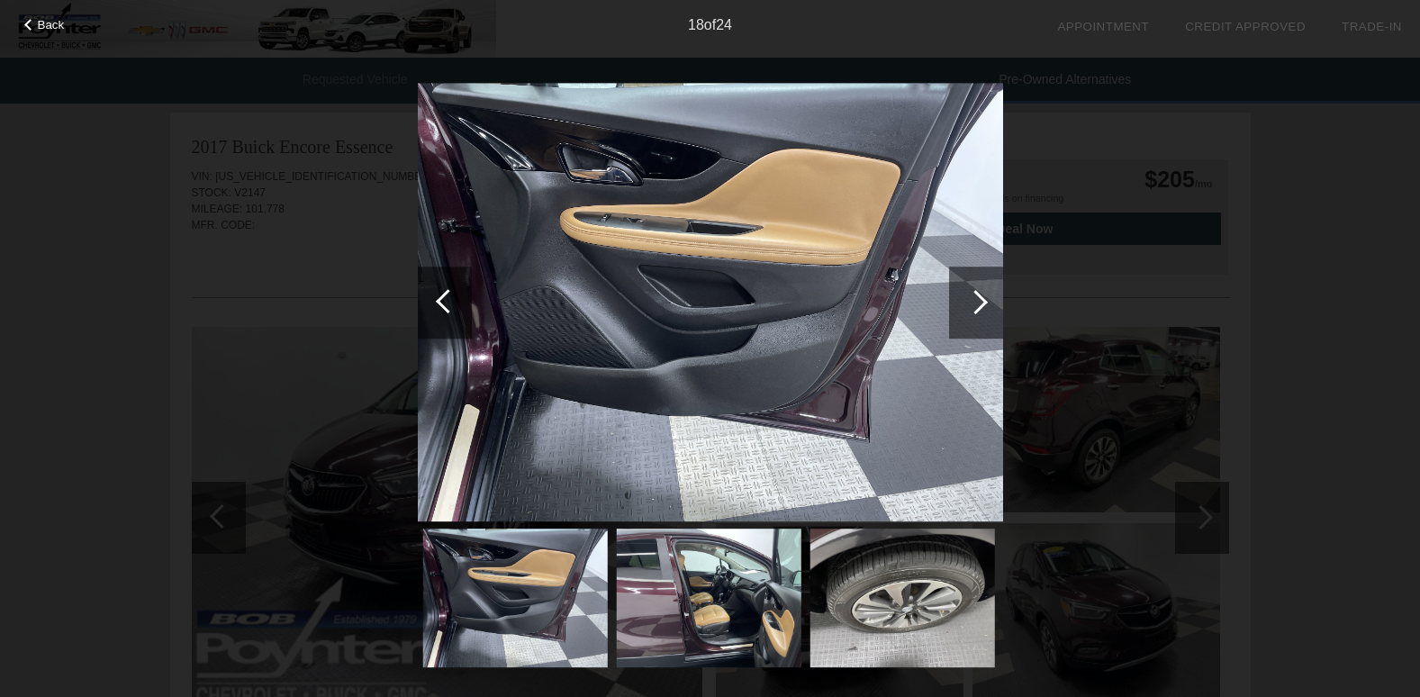
click at [983, 305] on div at bounding box center [975, 302] width 24 height 24
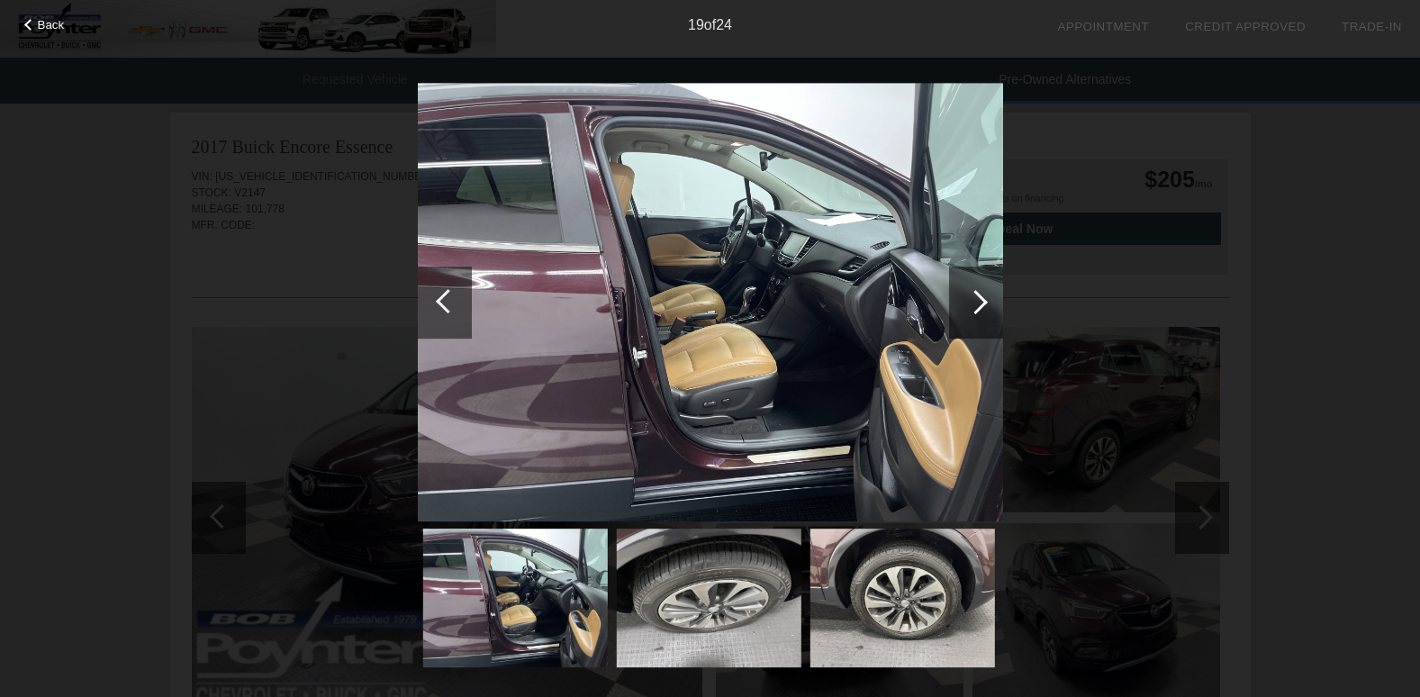
click at [983, 305] on div at bounding box center [975, 302] width 24 height 24
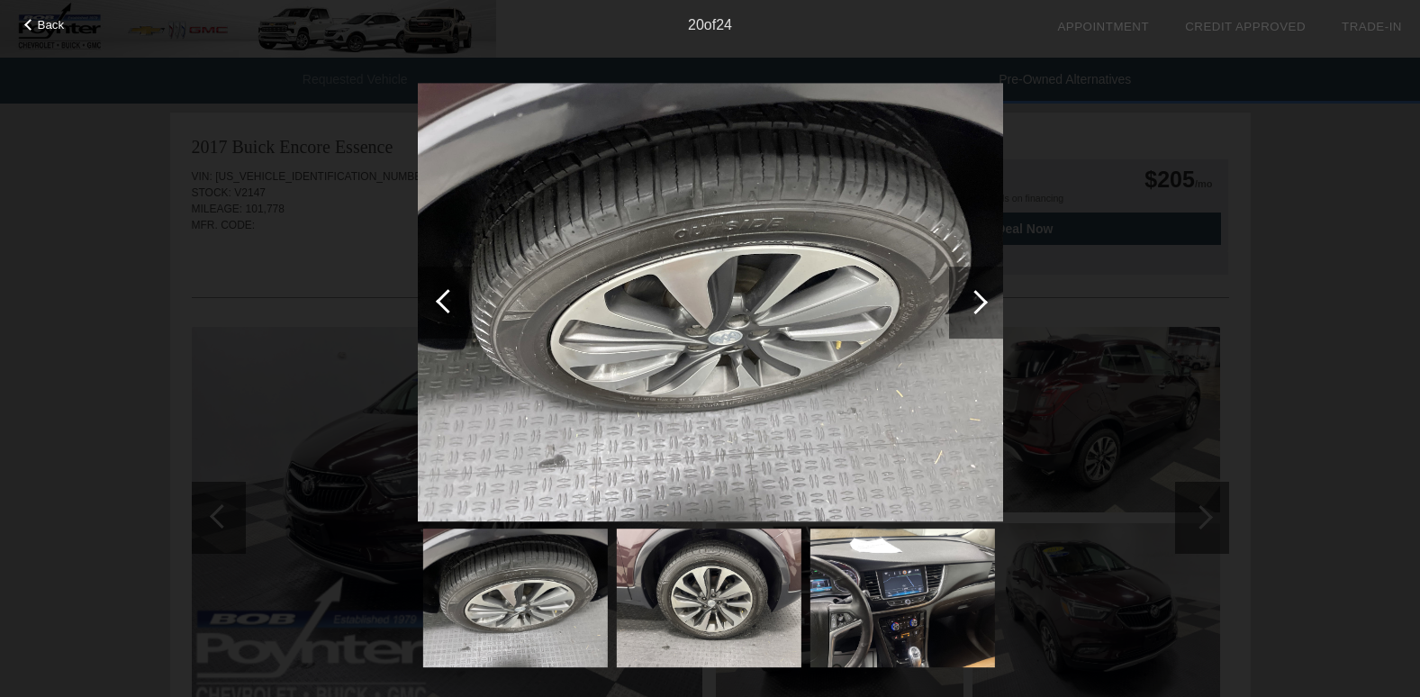
click at [983, 305] on div at bounding box center [975, 302] width 24 height 24
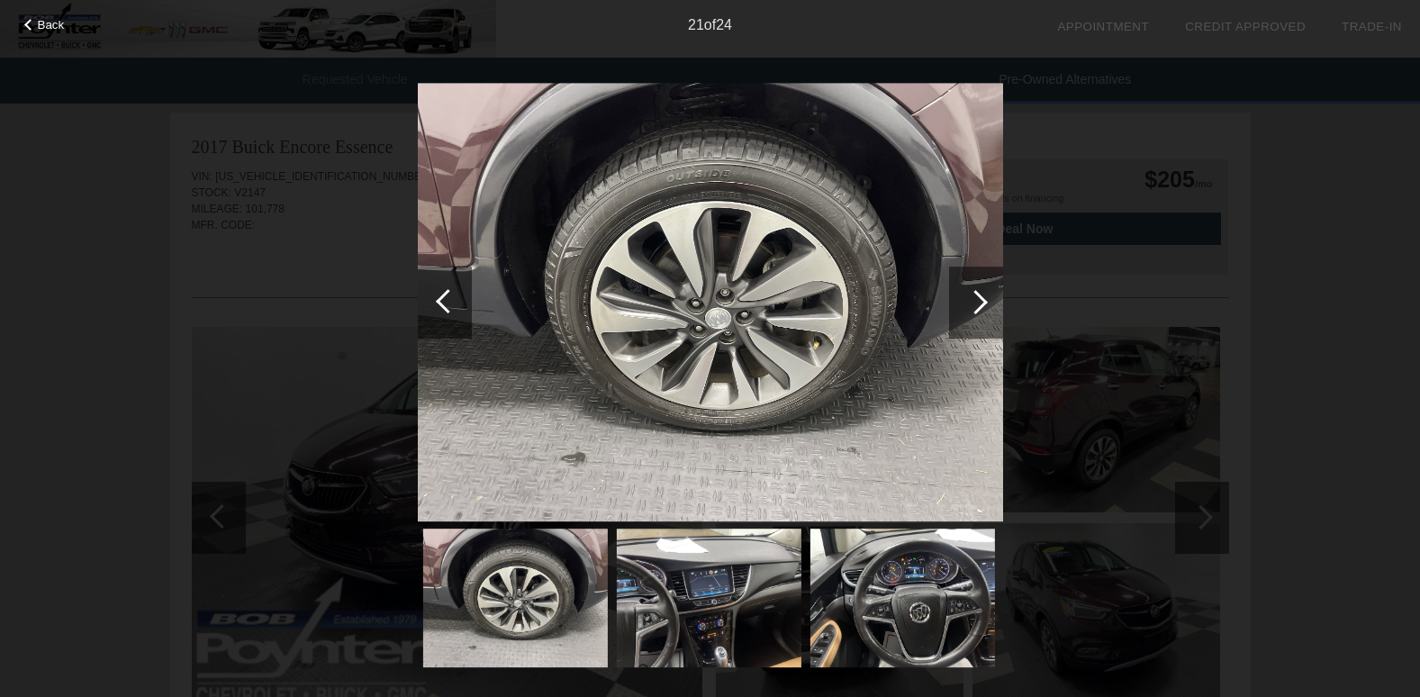
click at [983, 305] on div at bounding box center [975, 302] width 24 height 24
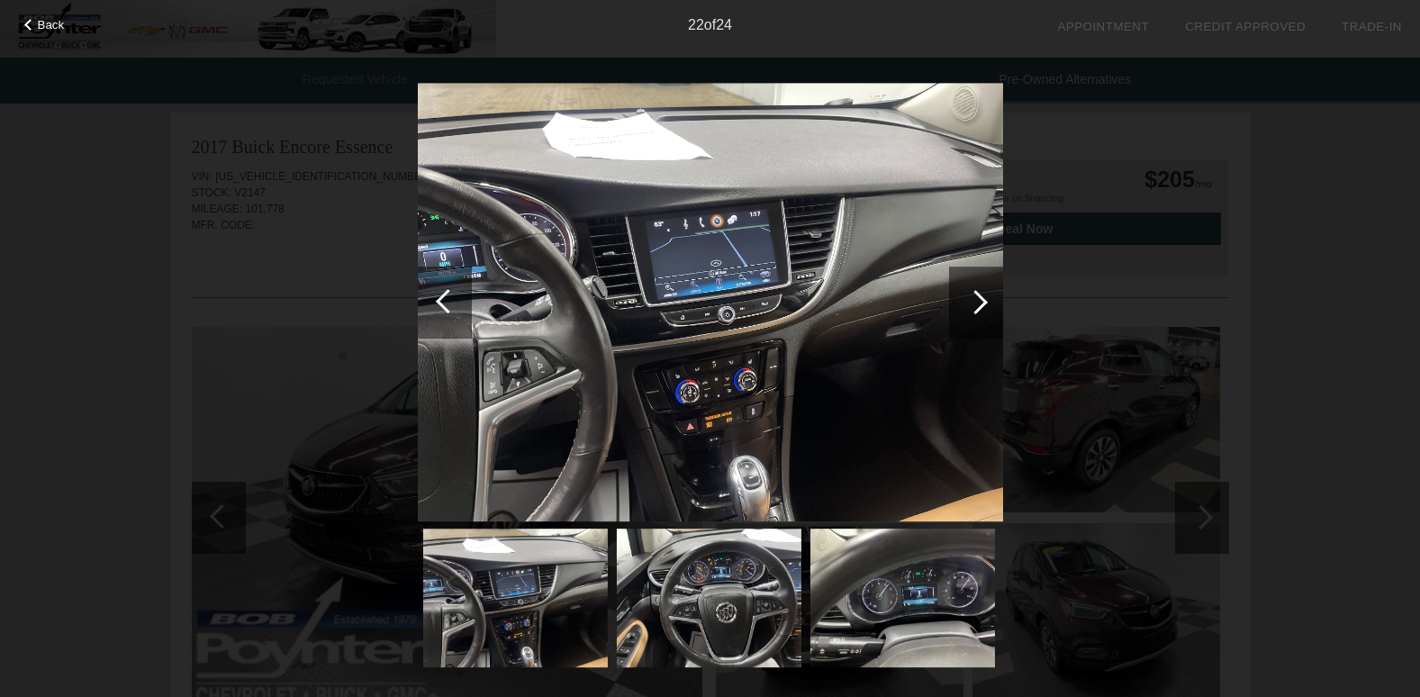
click at [983, 305] on div at bounding box center [975, 302] width 24 height 24
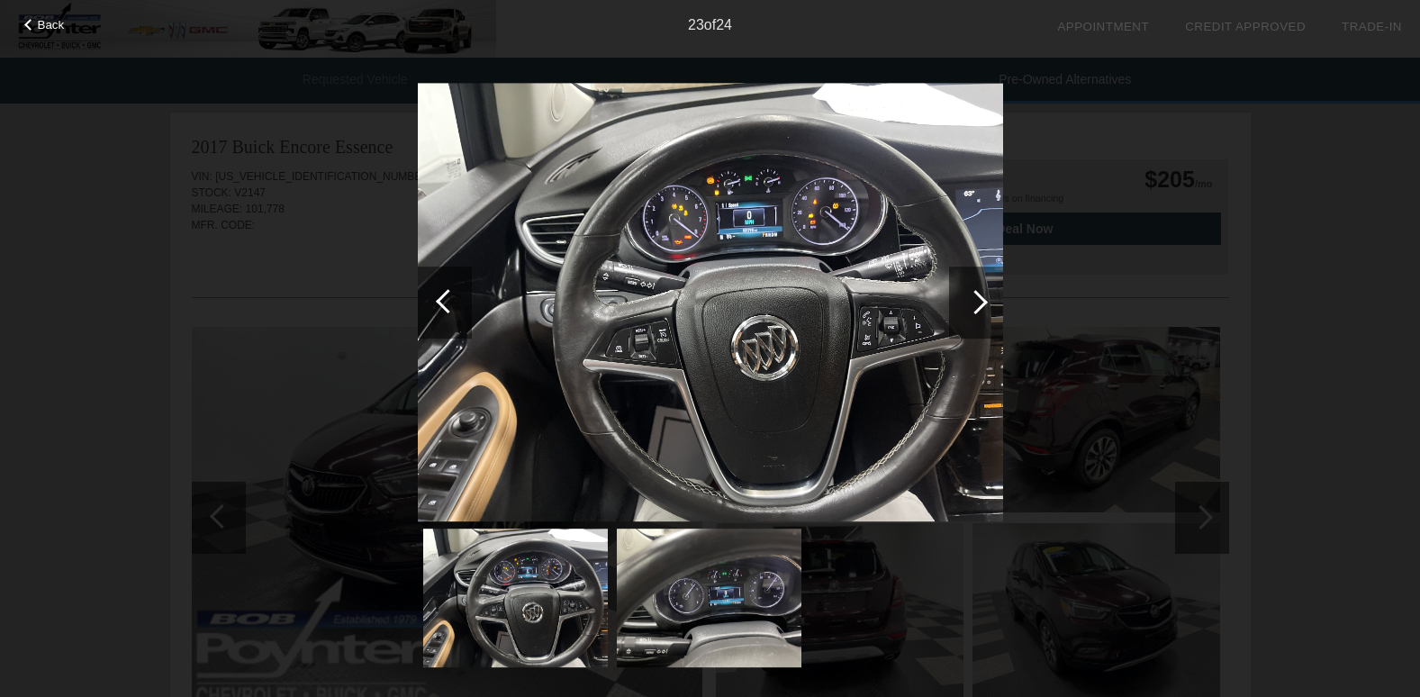
click at [983, 305] on div at bounding box center [975, 302] width 24 height 24
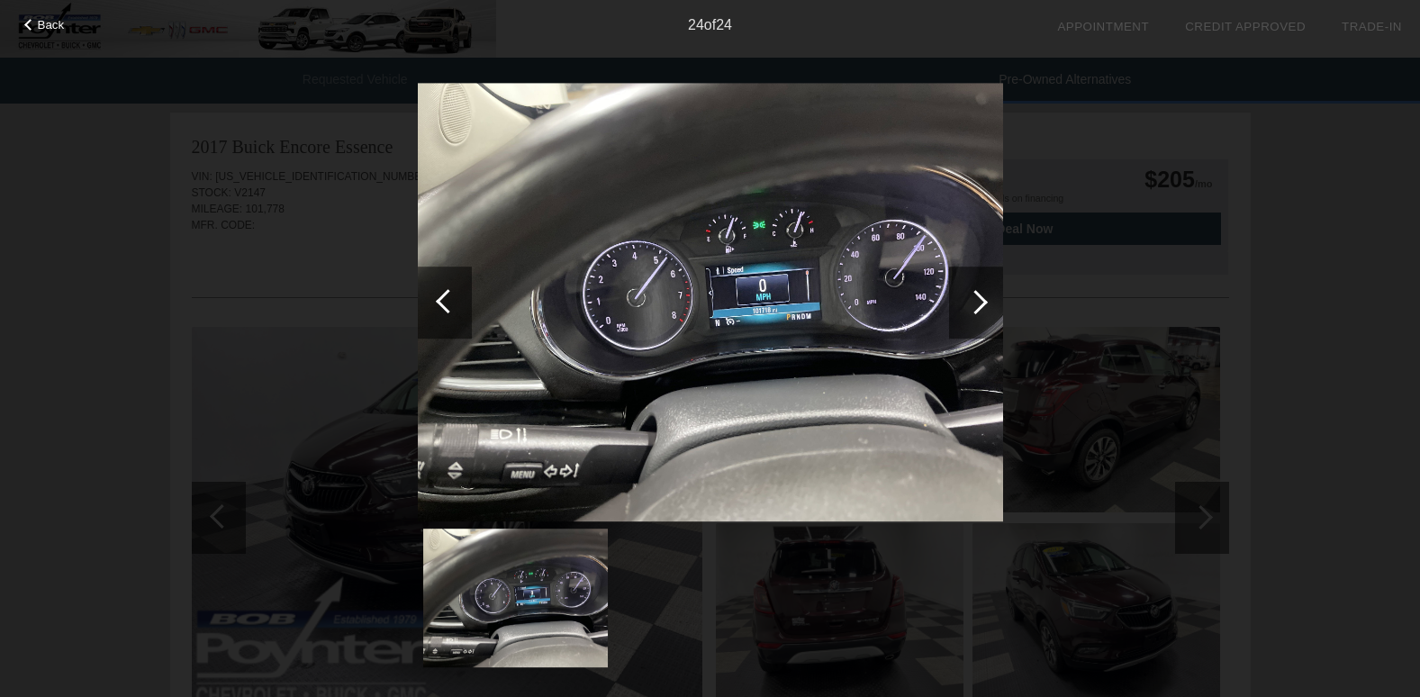
click at [983, 305] on div at bounding box center [975, 302] width 24 height 24
